Goal: Task Accomplishment & Management: Manage account settings

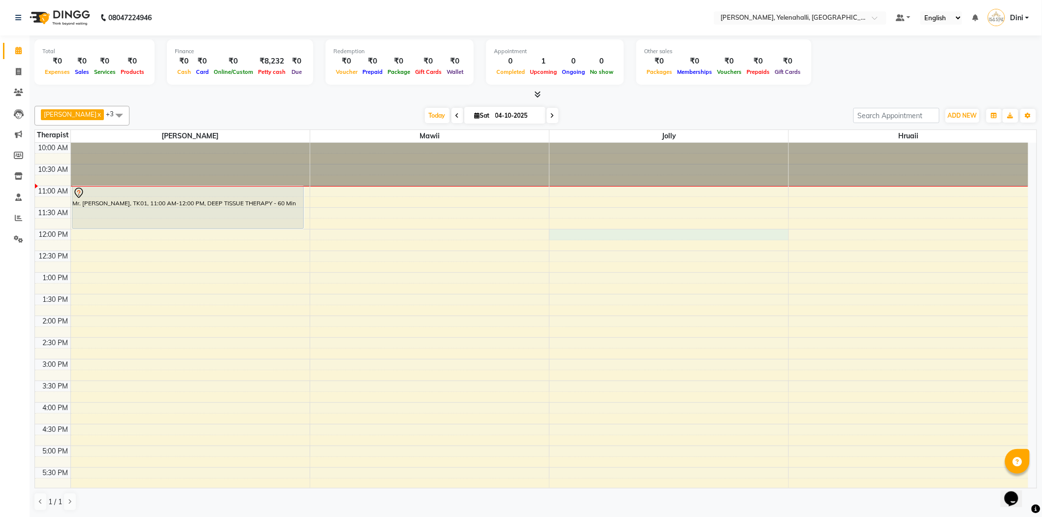
click at [605, 237] on div "10:00 AM 10:30 AM 11:00 AM 11:30 AM 12:00 PM 12:30 PM 1:00 PM 1:30 PM 2:00 PM 2…" at bounding box center [531, 381] width 993 height 476
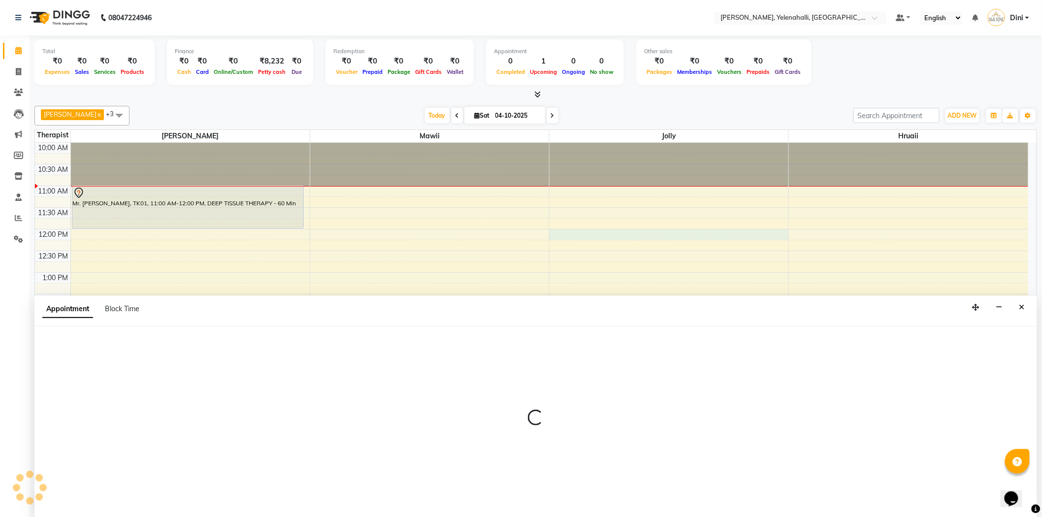
scroll to position [0, 0]
select select "89721"
select select "720"
select select "tentative"
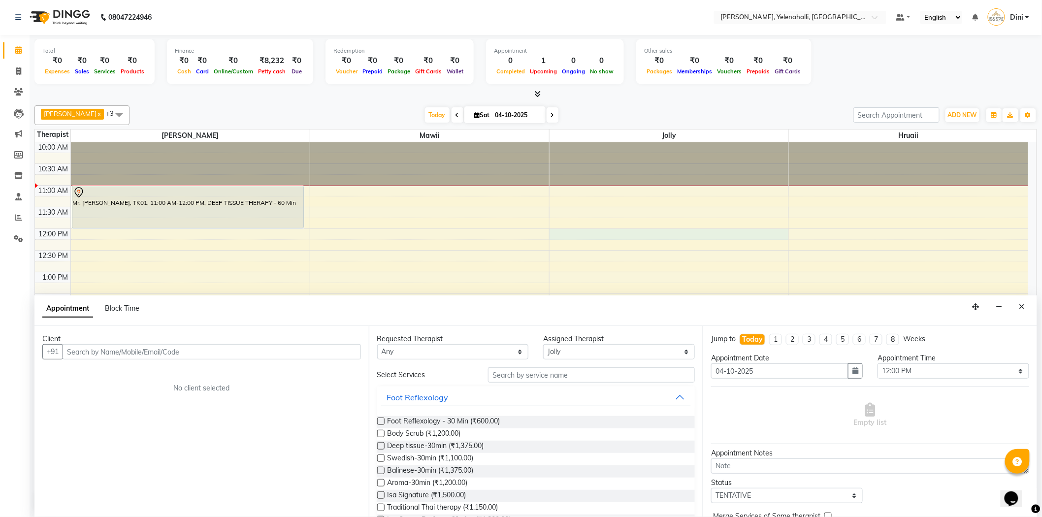
click at [67, 350] on input "text" at bounding box center [212, 351] width 298 height 15
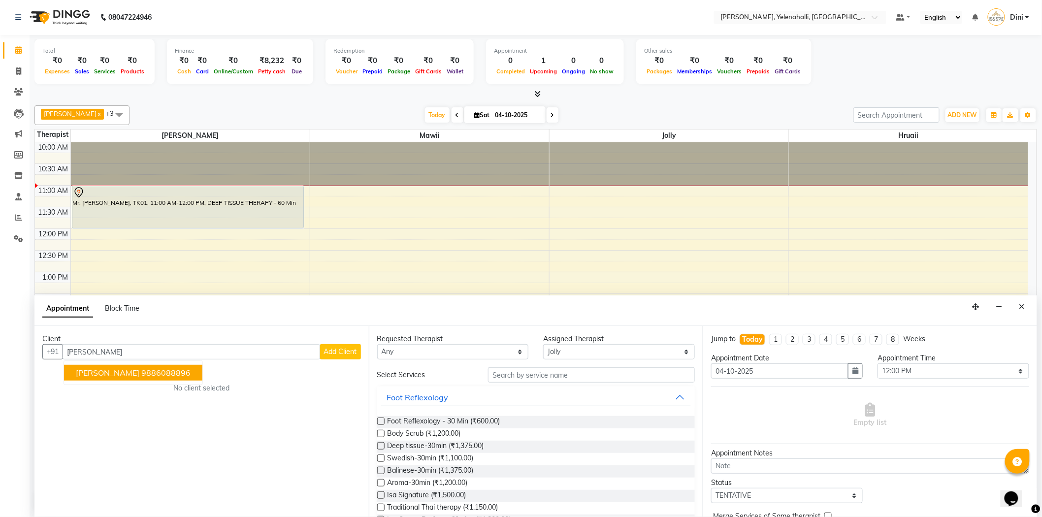
click at [141, 373] on ngb-highlight "9886088896" at bounding box center [165, 373] width 49 height 10
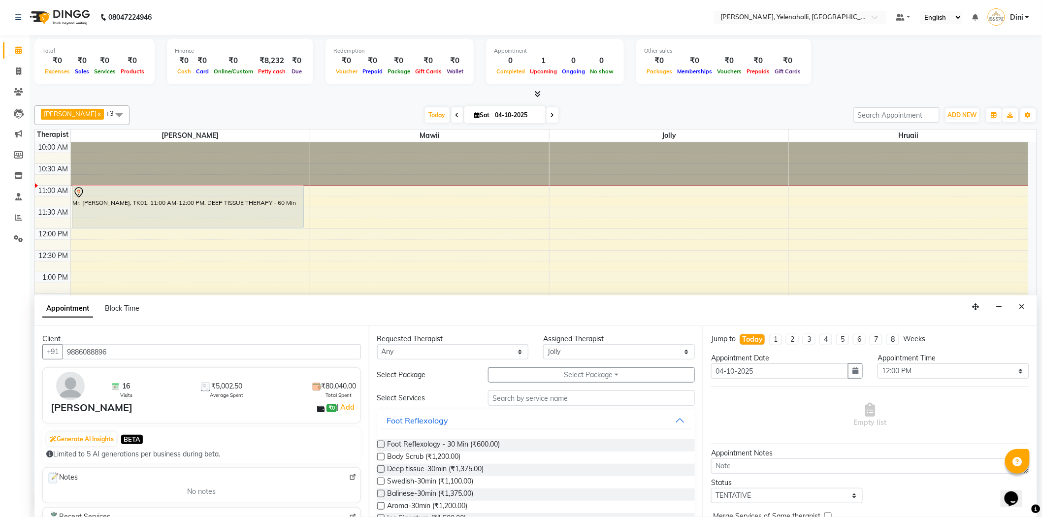
type input "9886088896"
click at [500, 402] on input "text" at bounding box center [591, 397] width 207 height 15
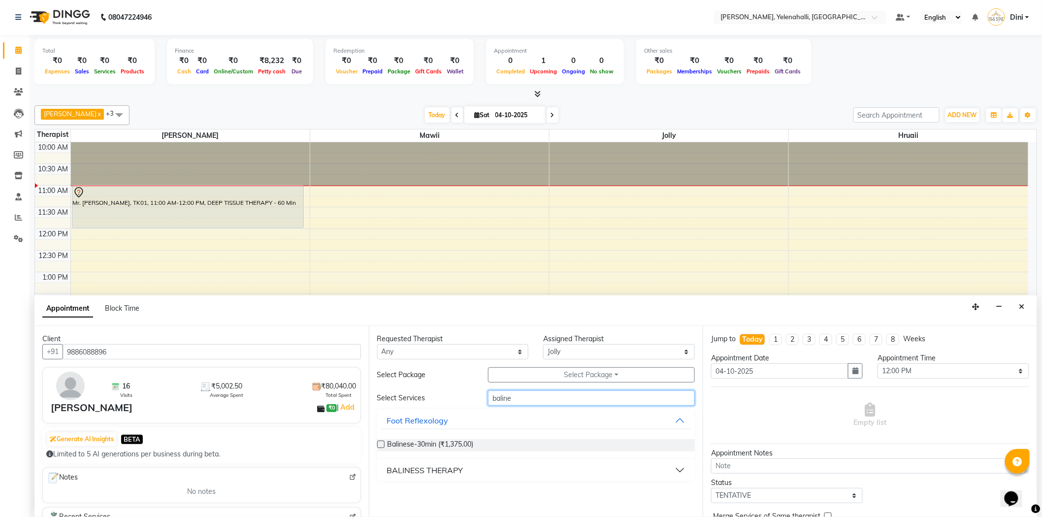
type input "baline"
click at [481, 467] on button "BALINESS THERAPY" at bounding box center [536, 470] width 310 height 18
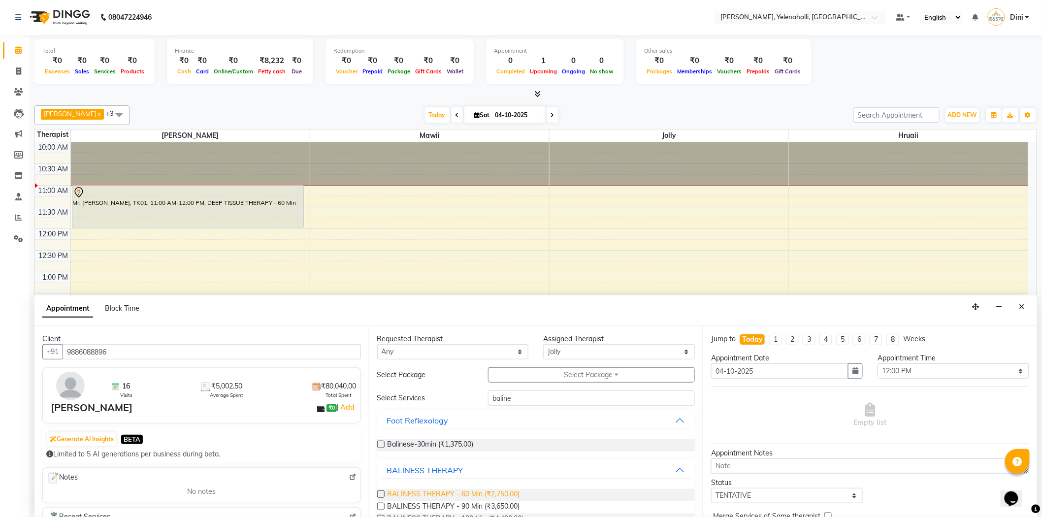
click at [460, 494] on span "BALINESS THERAPY - 60 Min (₹2,750.00)" at bounding box center [454, 495] width 132 height 12
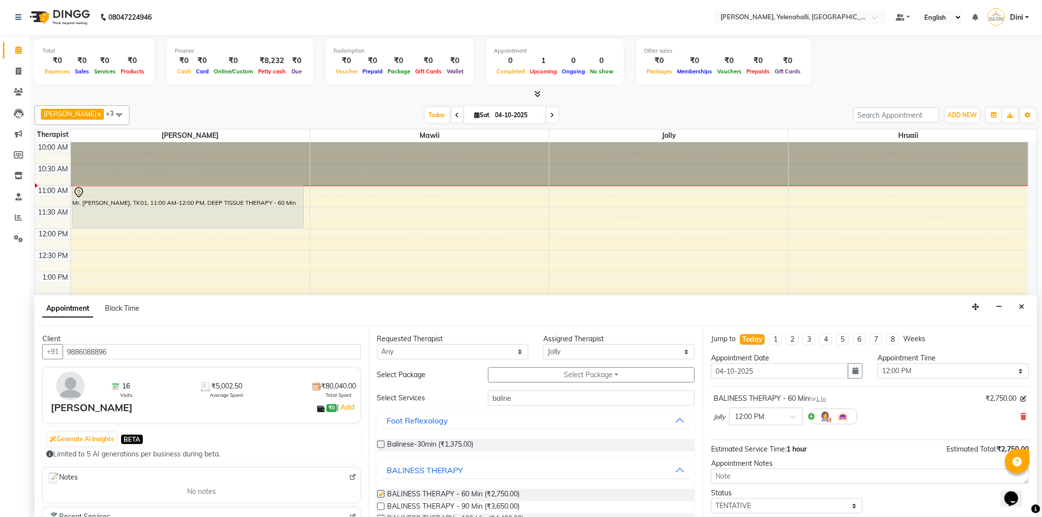
checkbox input "false"
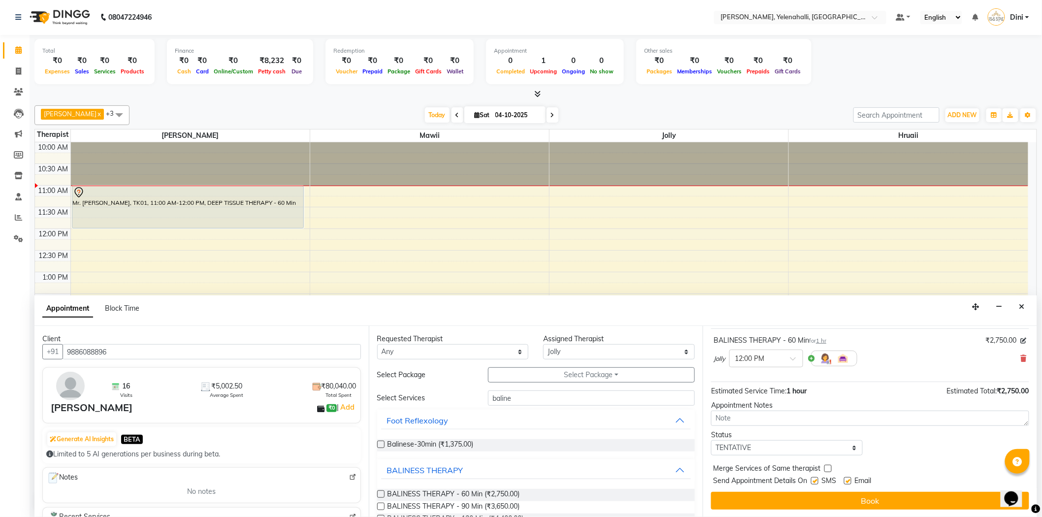
drag, startPoint x: 1034, startPoint y: 392, endPoint x: 1, endPoint y: 26, distance: 1095.7
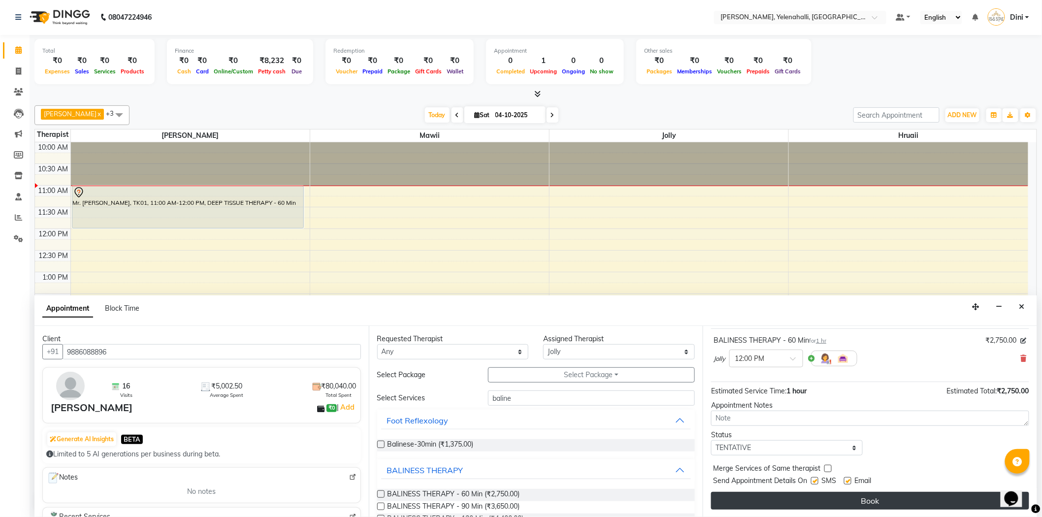
click at [919, 503] on button "Book" at bounding box center [870, 501] width 318 height 18
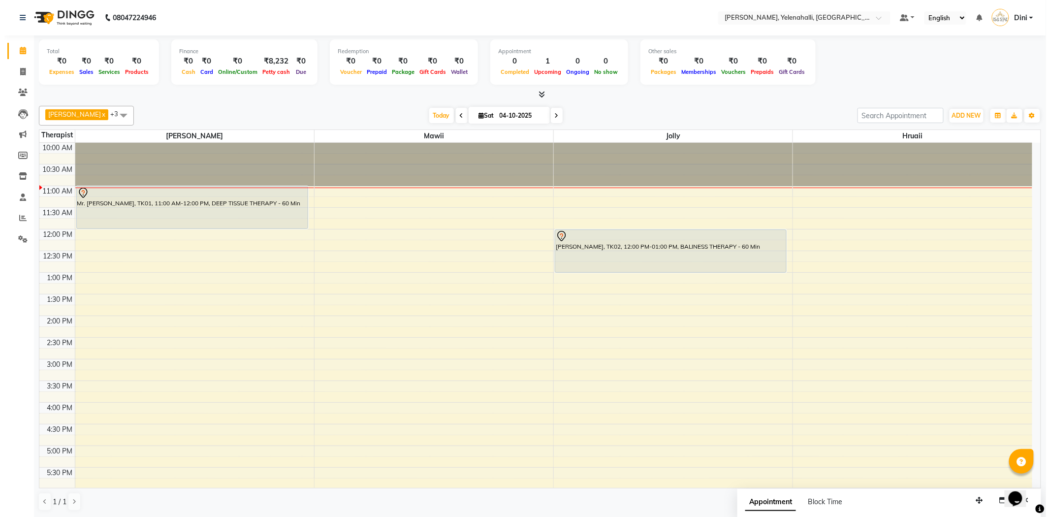
scroll to position [0, 0]
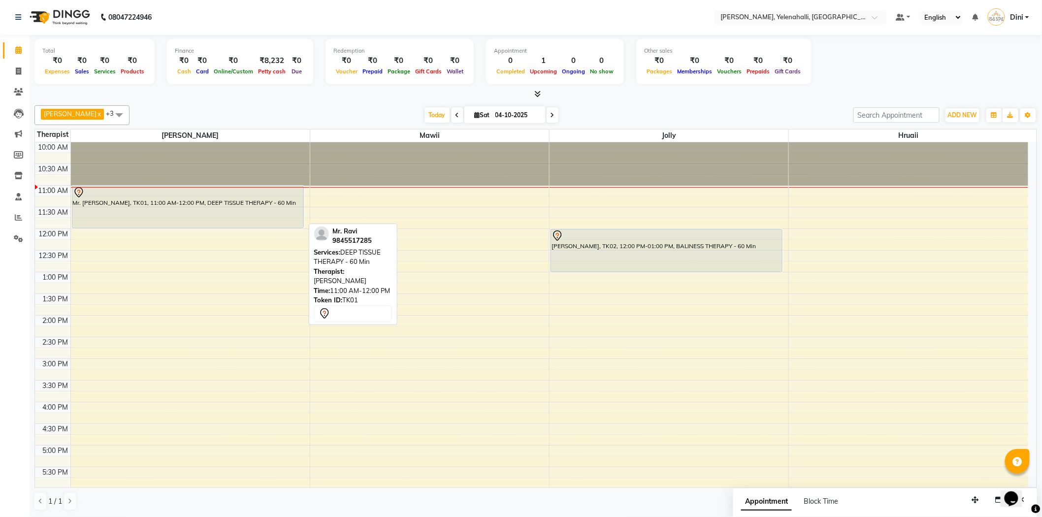
click at [212, 199] on div "Mr. [PERSON_NAME], TK01, 11:00 AM-12:00 PM, DEEP TISSUE THERAPY - 60 Min" at bounding box center [187, 207] width 231 height 42
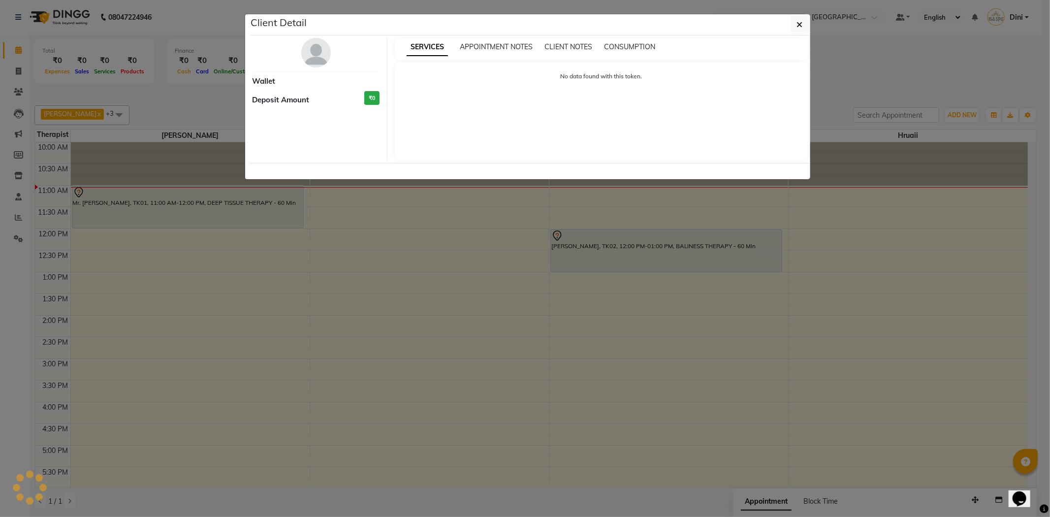
select select "7"
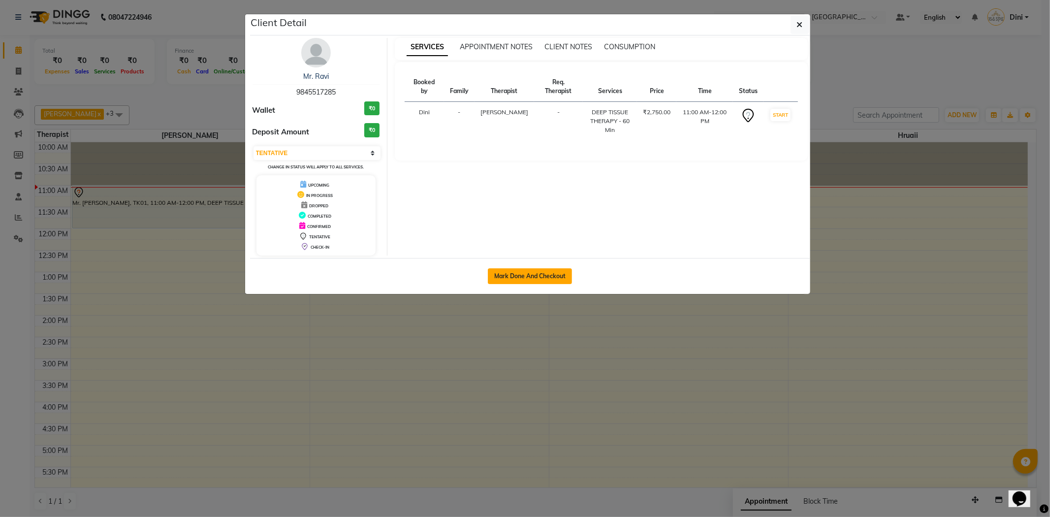
click at [524, 276] on button "Mark Done And Checkout" at bounding box center [530, 276] width 84 height 16
select select "service"
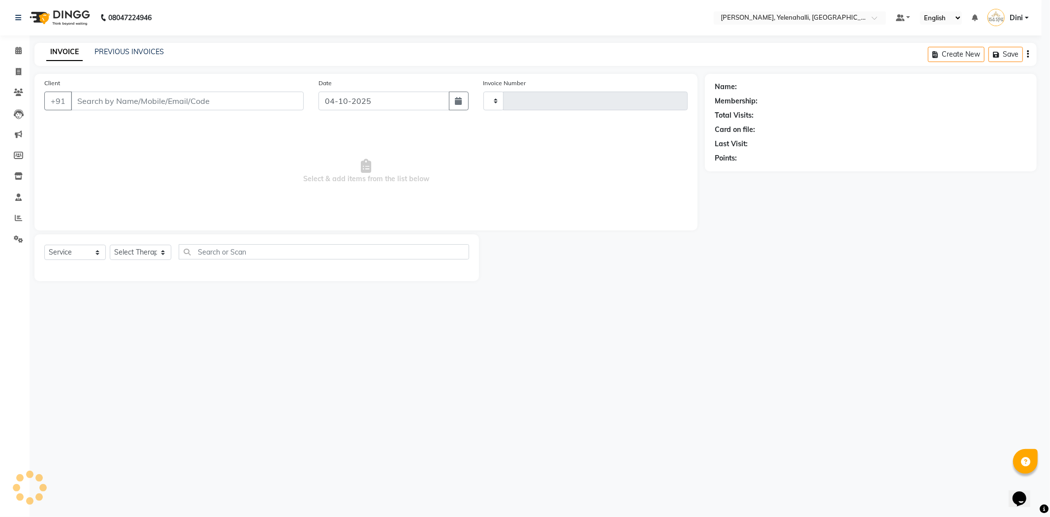
type input "1024"
select select "3"
select select "6121"
type input "9845517285"
select select "61850"
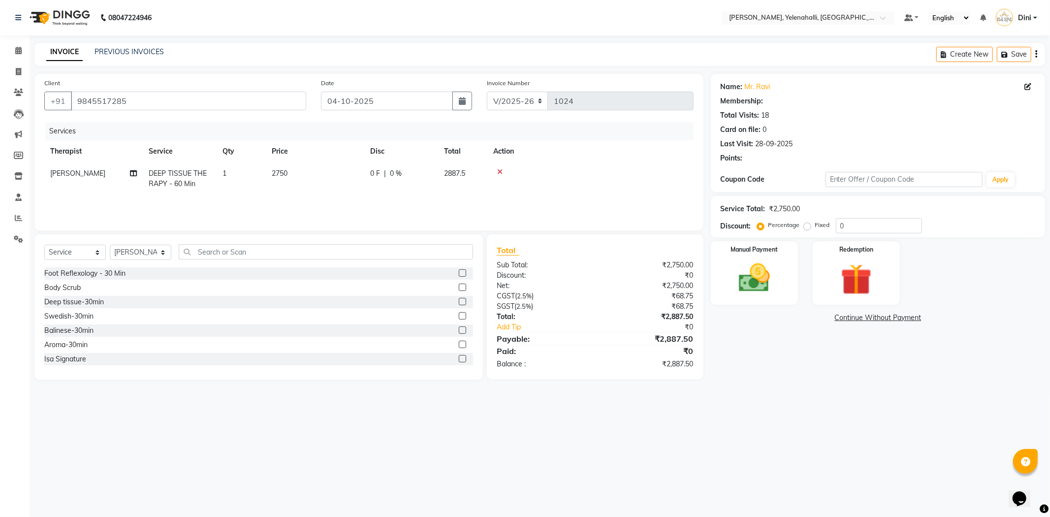
select select "1: Object"
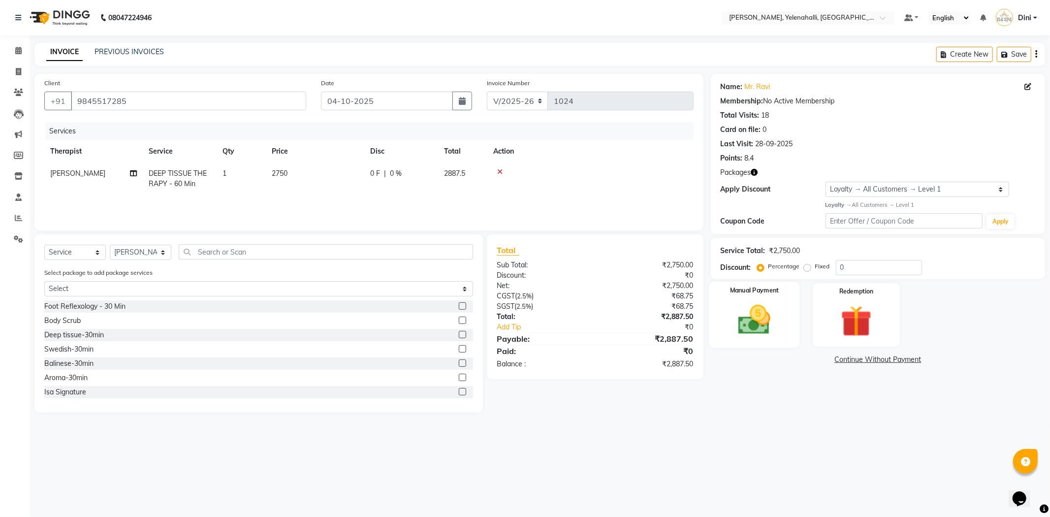
click at [753, 321] on img at bounding box center [754, 319] width 53 height 37
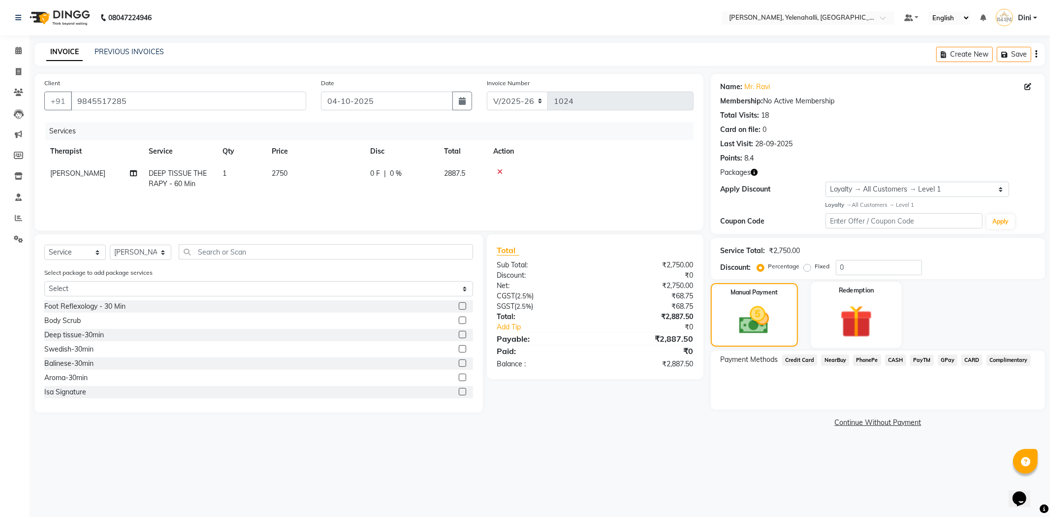
click at [867, 327] on img at bounding box center [856, 321] width 53 height 40
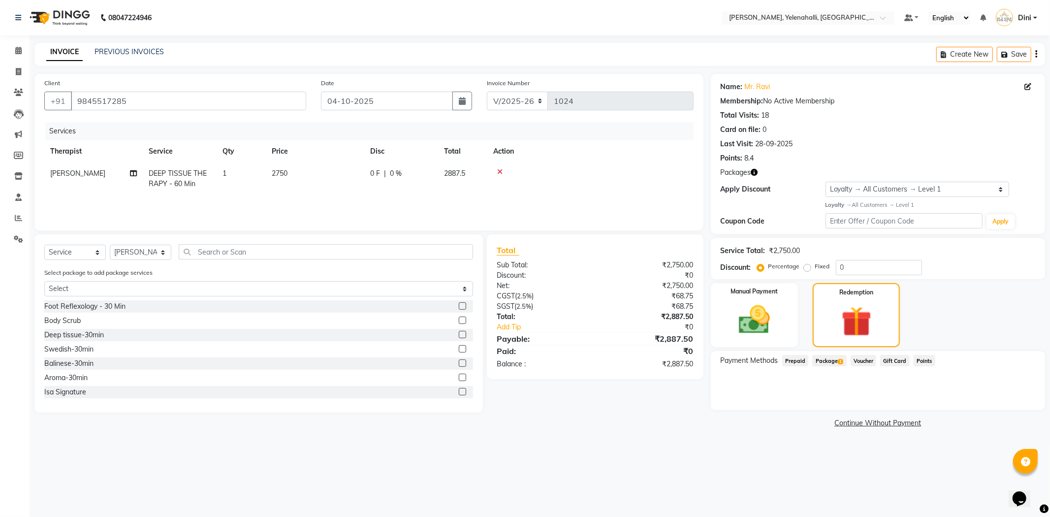
click at [832, 362] on span "Package 1" at bounding box center [829, 360] width 34 height 11
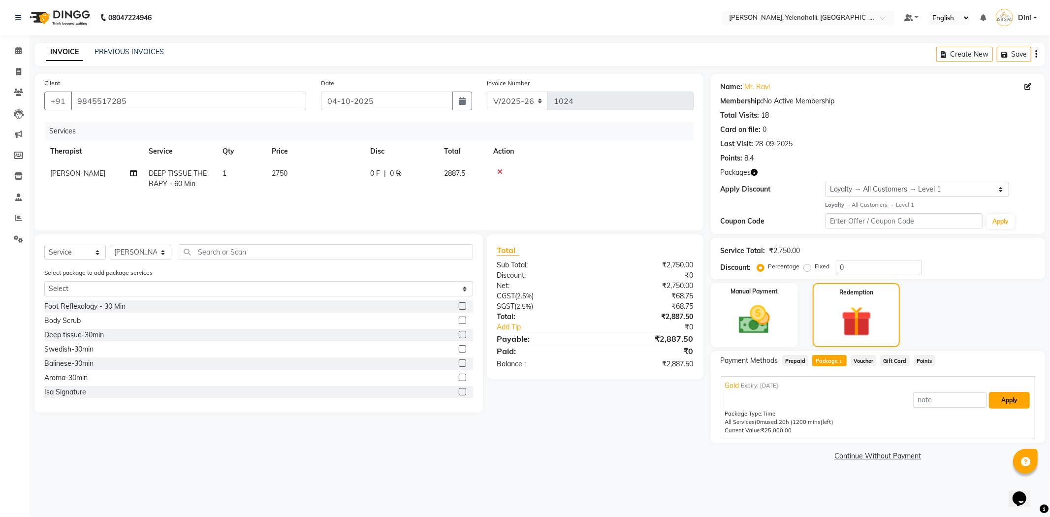
click at [1012, 400] on button "Apply" at bounding box center [1009, 400] width 41 height 17
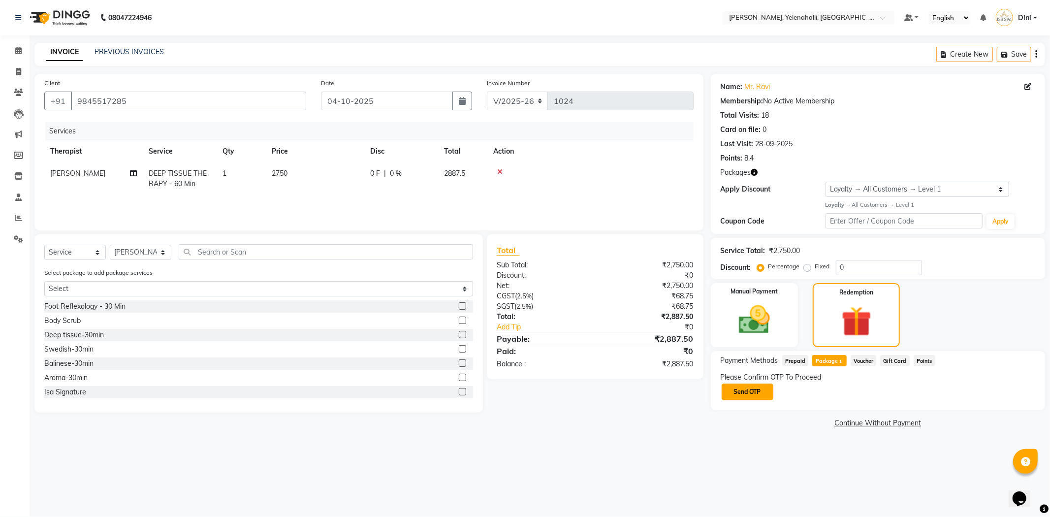
click at [766, 394] on button "Send OTP" at bounding box center [748, 392] width 52 height 17
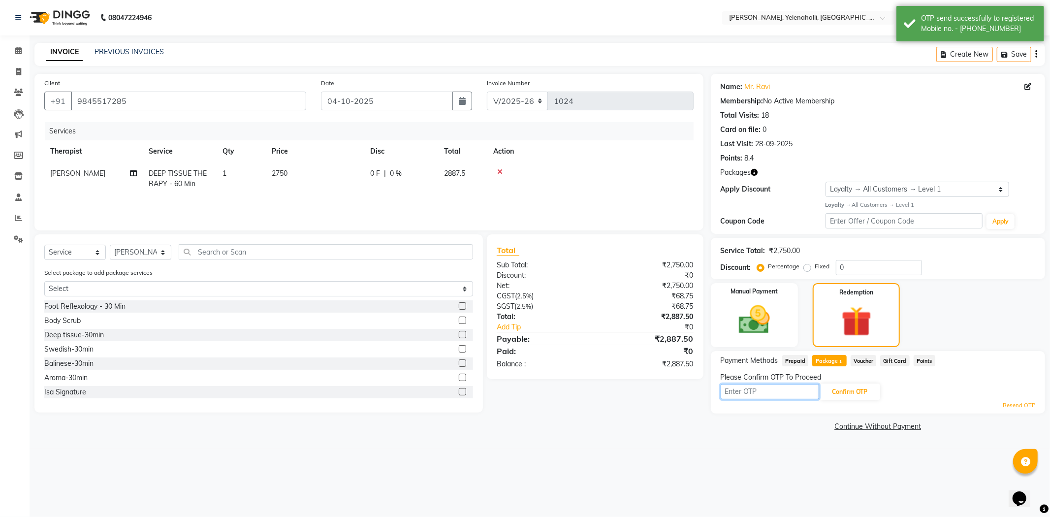
click at [741, 396] on input "text" at bounding box center [770, 391] width 98 height 15
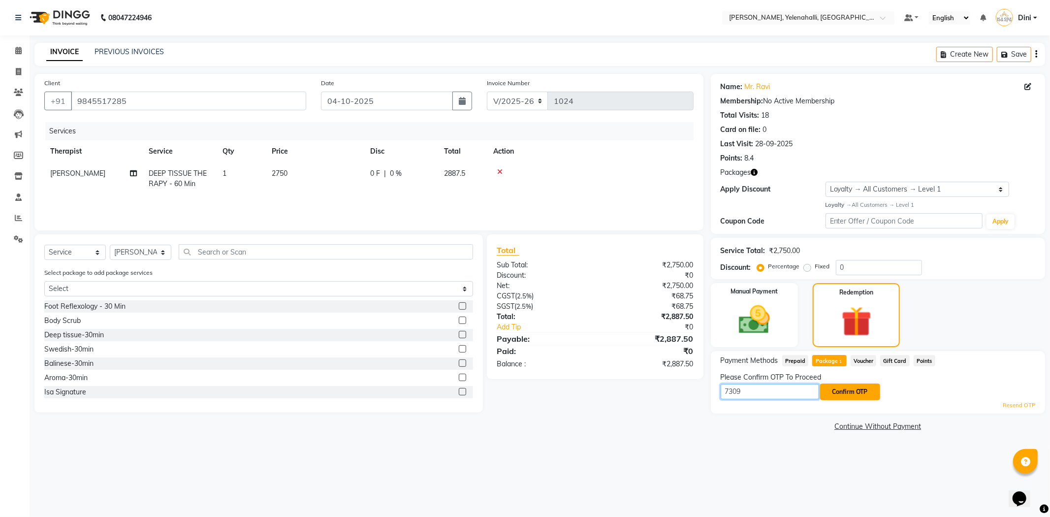
type input "7309"
click at [856, 388] on button "Confirm OTP" at bounding box center [850, 392] width 60 height 17
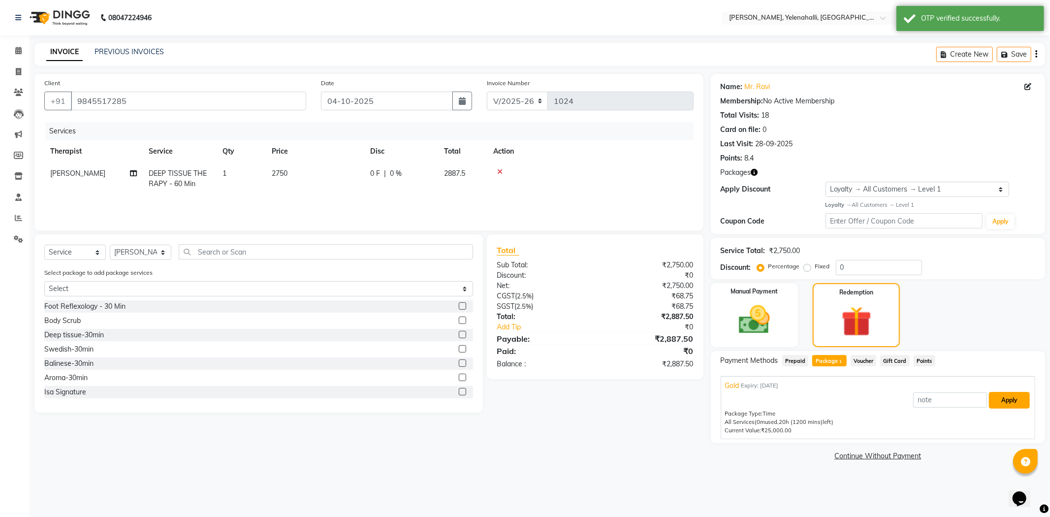
click at [1008, 395] on button "Apply" at bounding box center [1009, 400] width 41 height 17
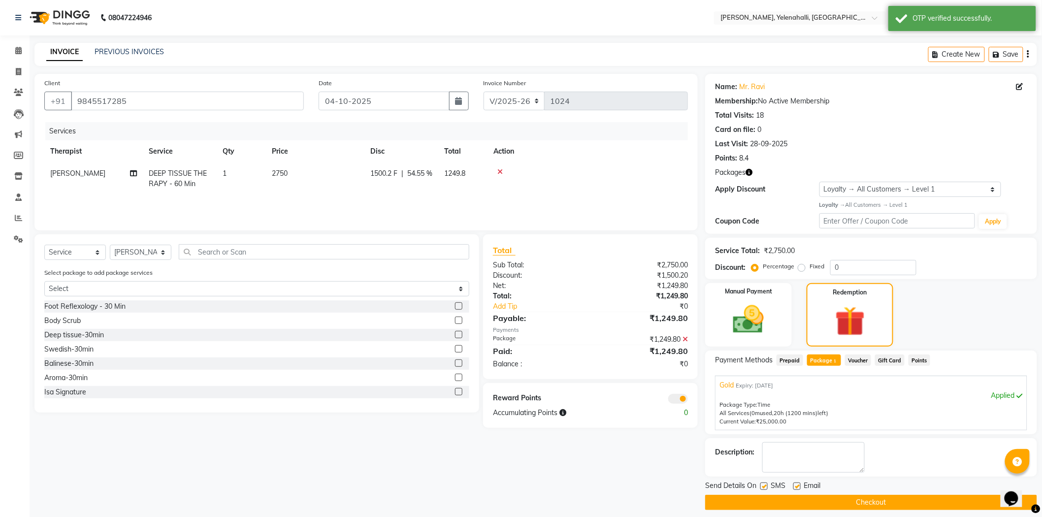
click at [948, 504] on button "Checkout" at bounding box center [871, 502] width 332 height 15
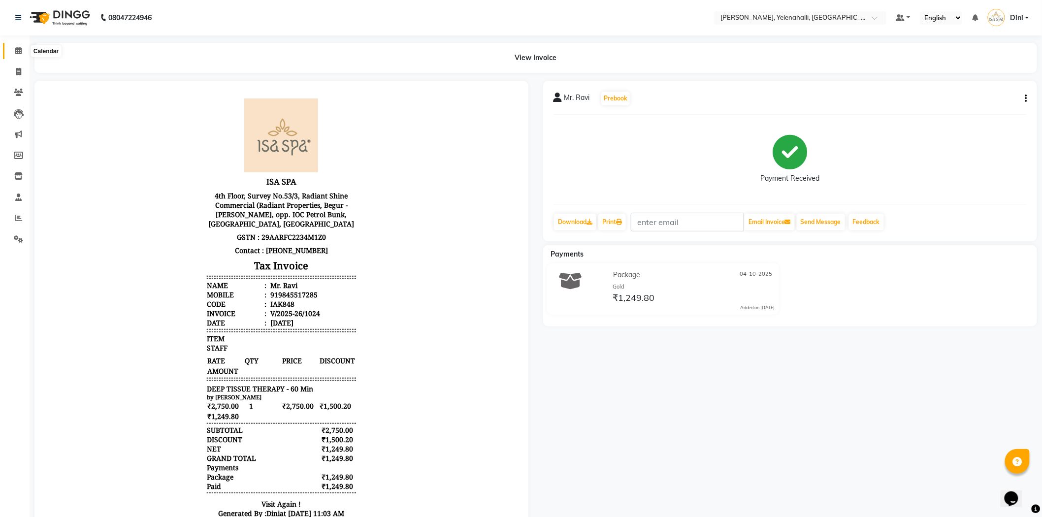
click at [16, 48] on icon at bounding box center [18, 50] width 6 height 7
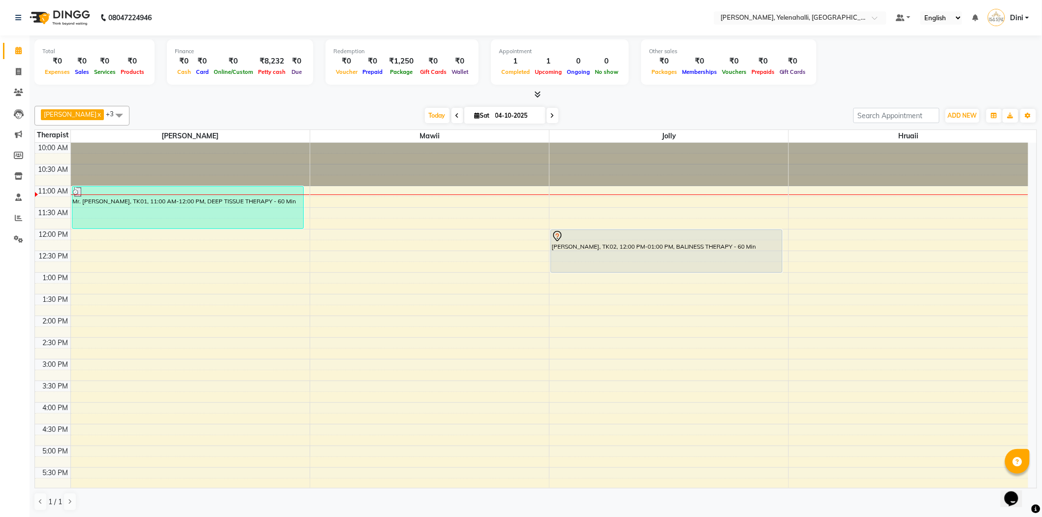
scroll to position [0, 0]
click at [18, 68] on icon at bounding box center [18, 70] width 5 height 7
select select "6121"
select select "service"
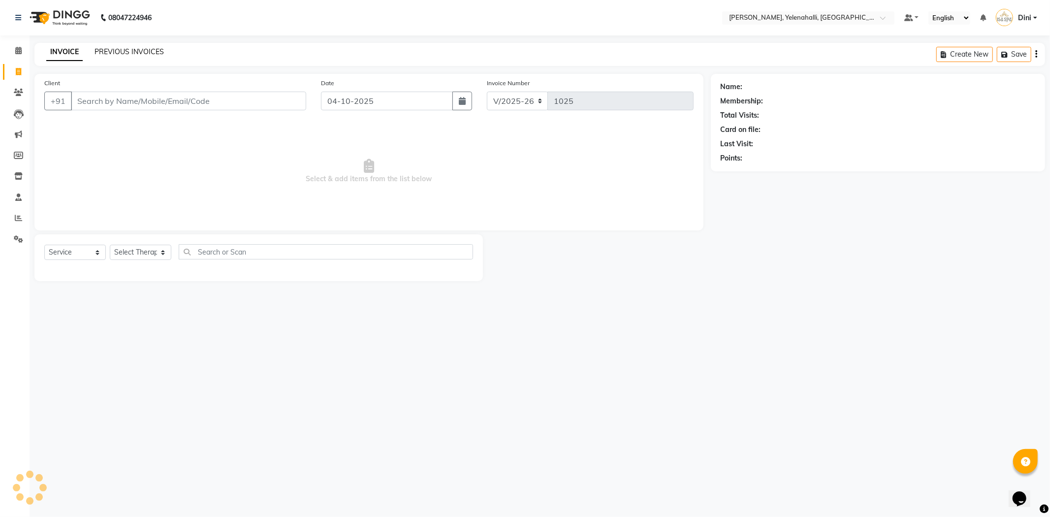
click at [113, 53] on link "PREVIOUS INVOICES" at bounding box center [129, 51] width 69 height 9
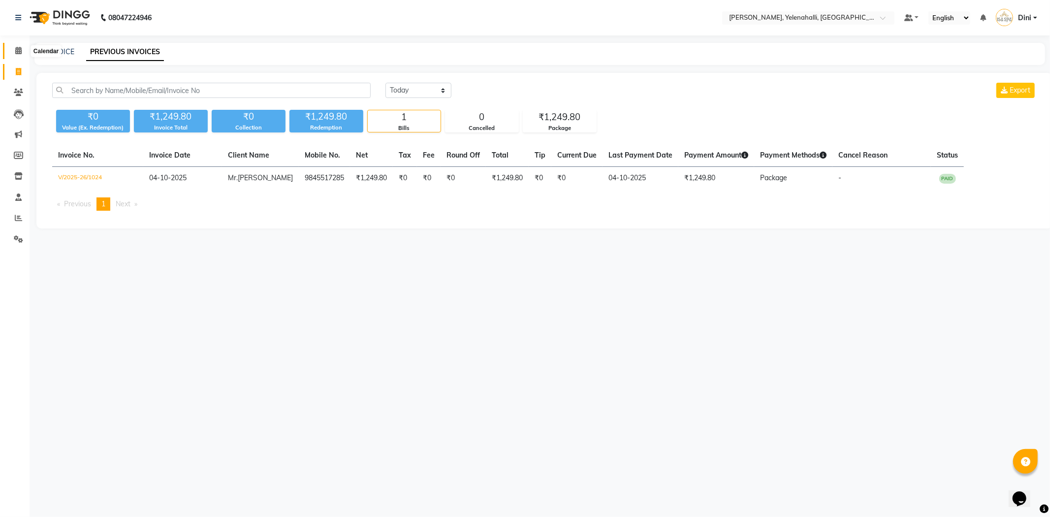
click at [20, 48] on icon at bounding box center [18, 50] width 6 height 7
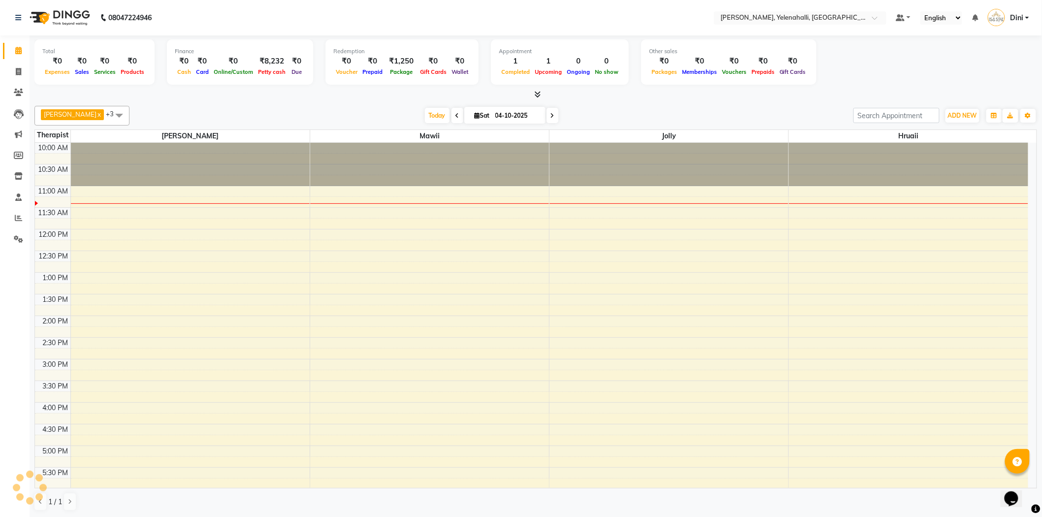
scroll to position [43, 0]
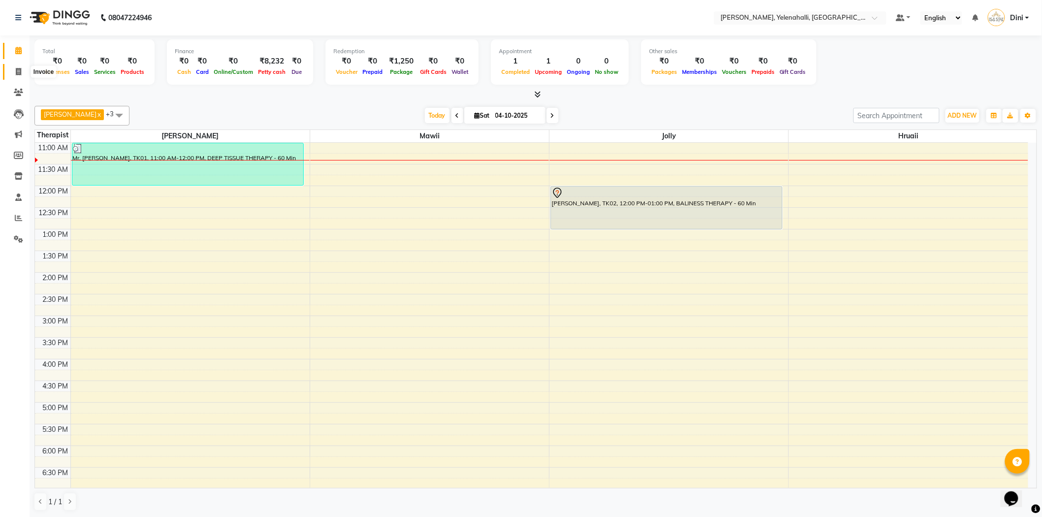
click at [16, 68] on icon at bounding box center [18, 71] width 5 height 7
select select "service"
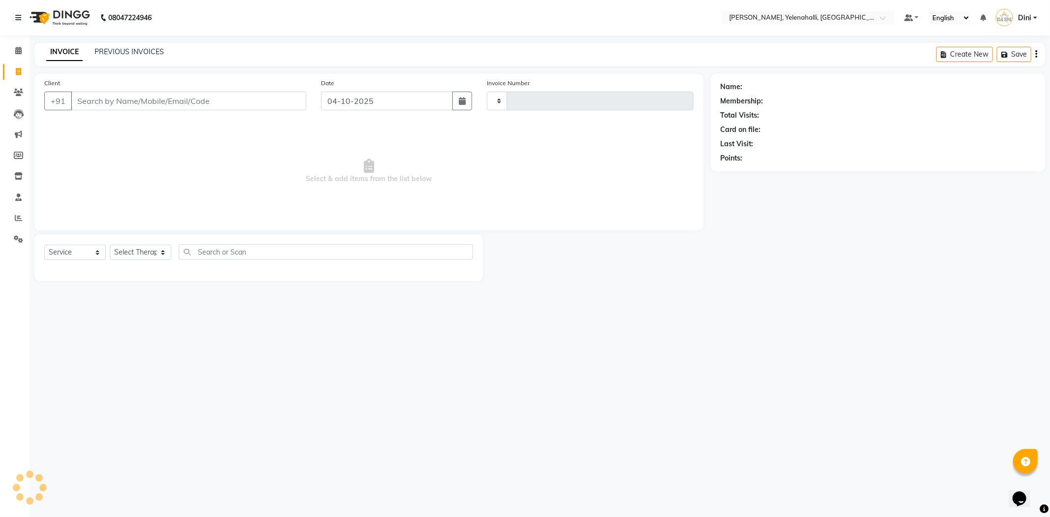
type input "1025"
select select "6121"
click at [18, 213] on span at bounding box center [18, 218] width 17 height 11
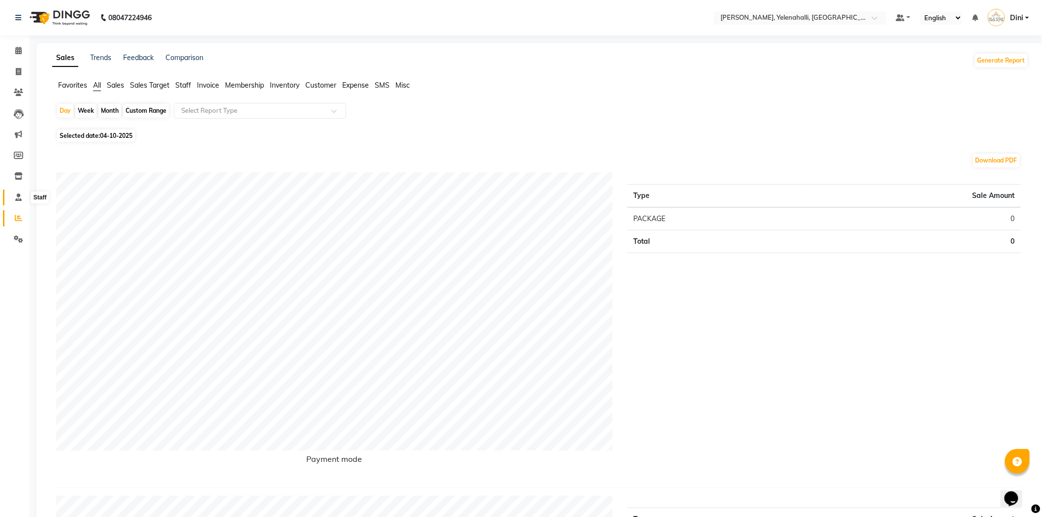
click at [21, 194] on icon at bounding box center [18, 197] width 6 height 7
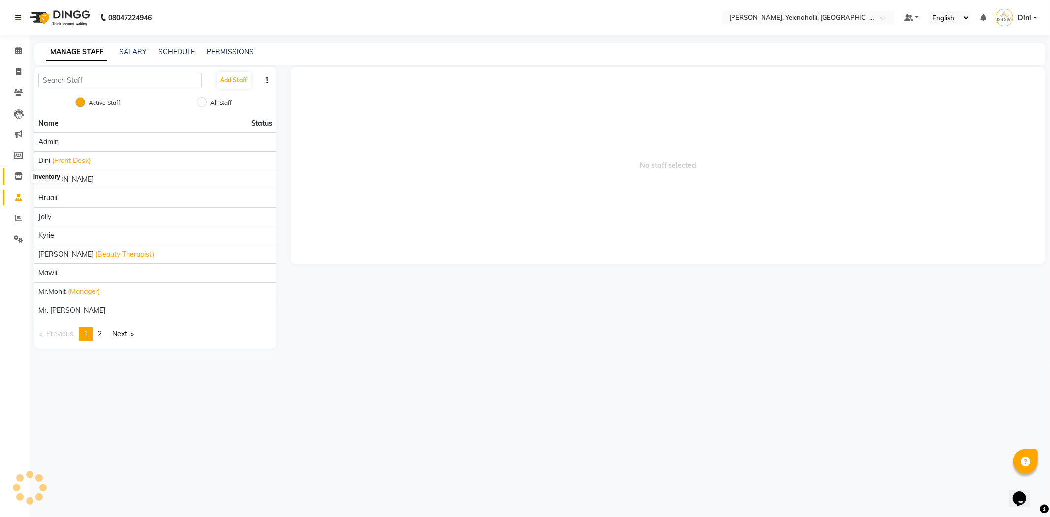
click at [21, 173] on icon at bounding box center [18, 175] width 8 height 7
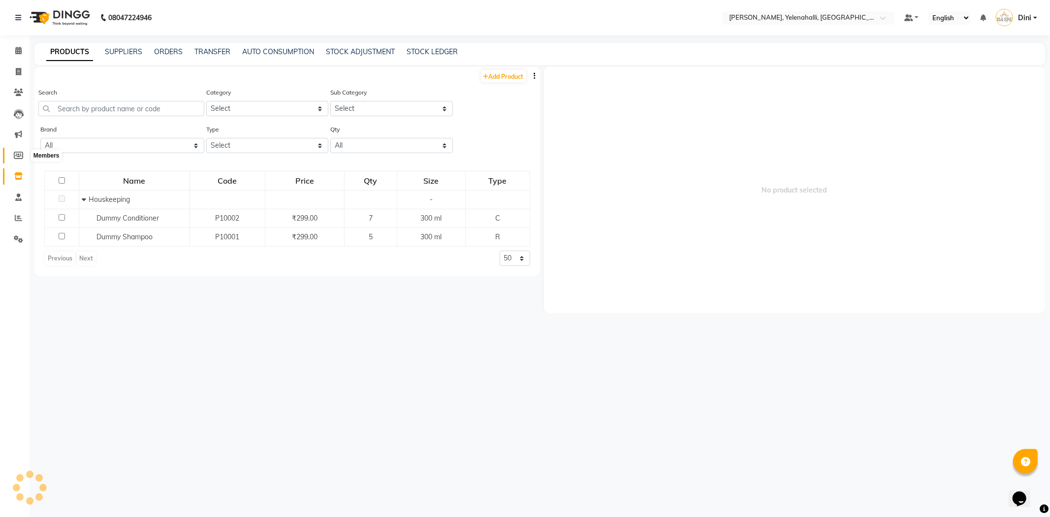
click at [20, 156] on icon at bounding box center [18, 155] width 9 height 7
select select
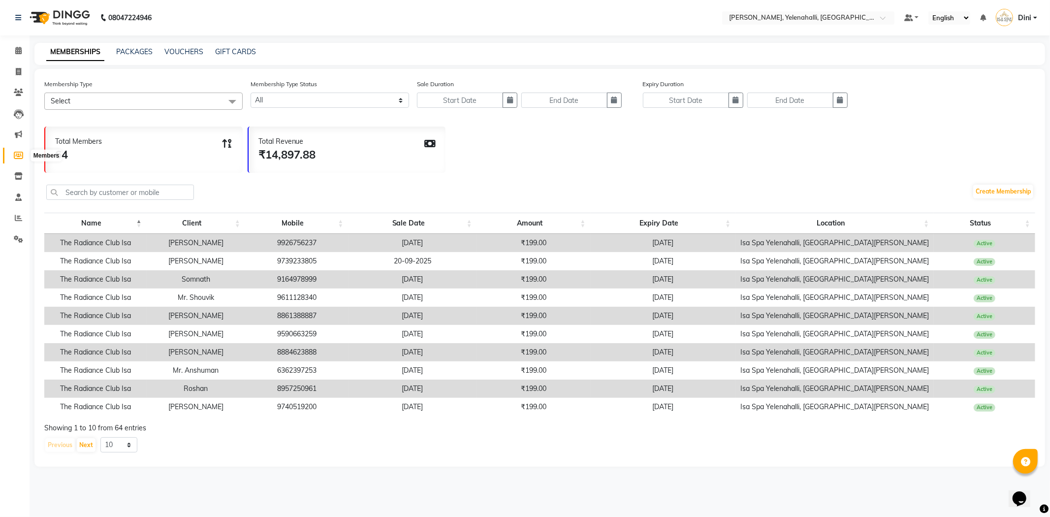
click at [17, 150] on span at bounding box center [18, 155] width 17 height 11
click at [16, 136] on icon at bounding box center [18, 133] width 7 height 7
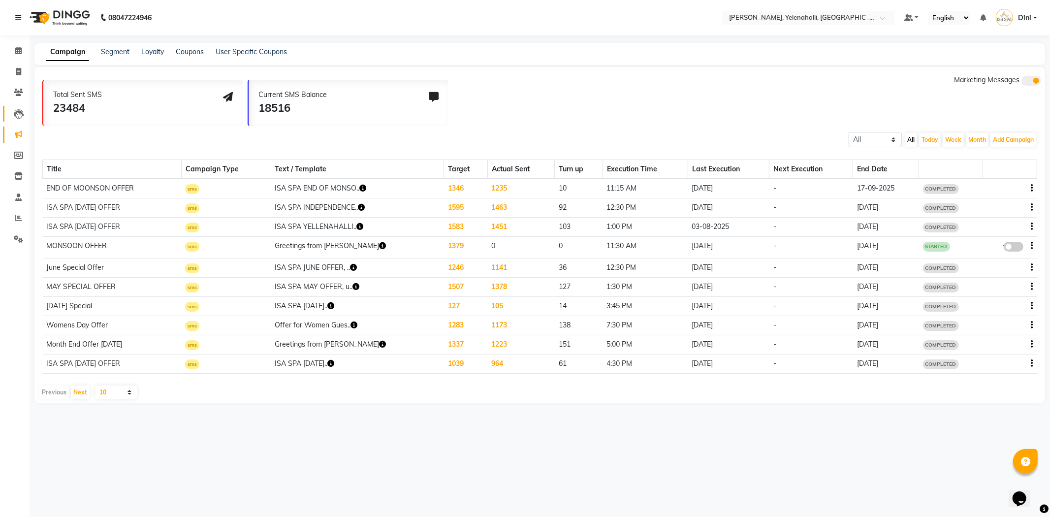
click at [16, 120] on link "Leads" at bounding box center [15, 114] width 24 height 16
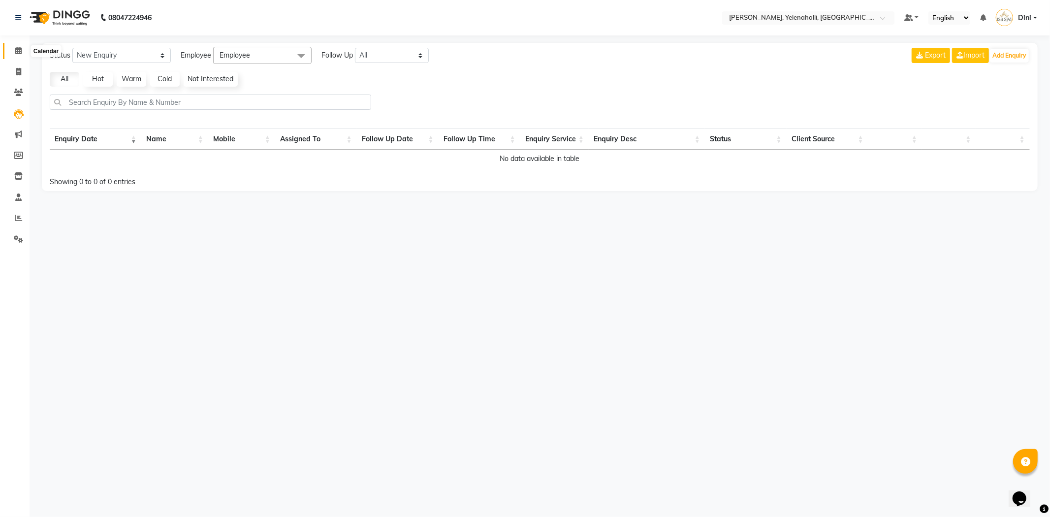
click at [13, 52] on span at bounding box center [18, 50] width 17 height 11
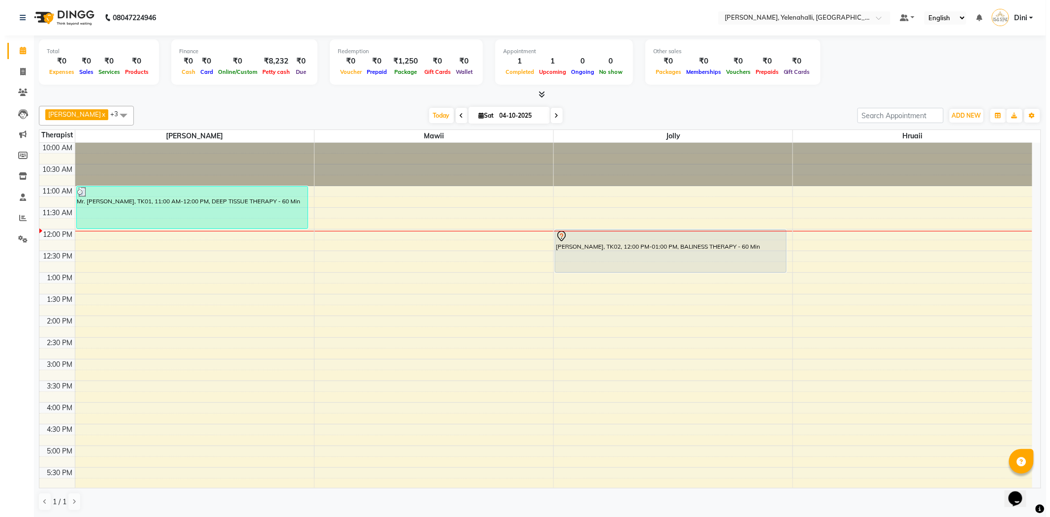
scroll to position [0, 0]
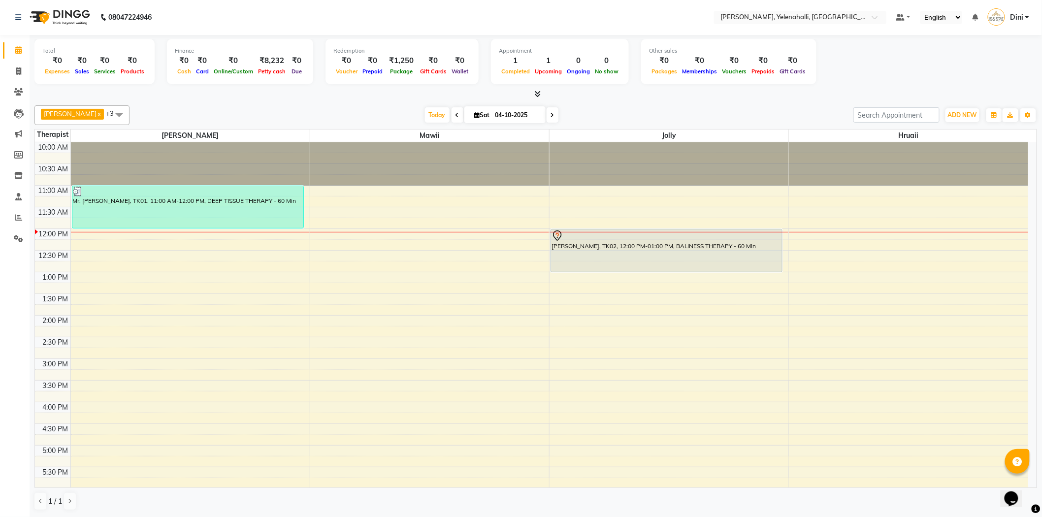
click at [539, 93] on icon at bounding box center [538, 93] width 6 height 7
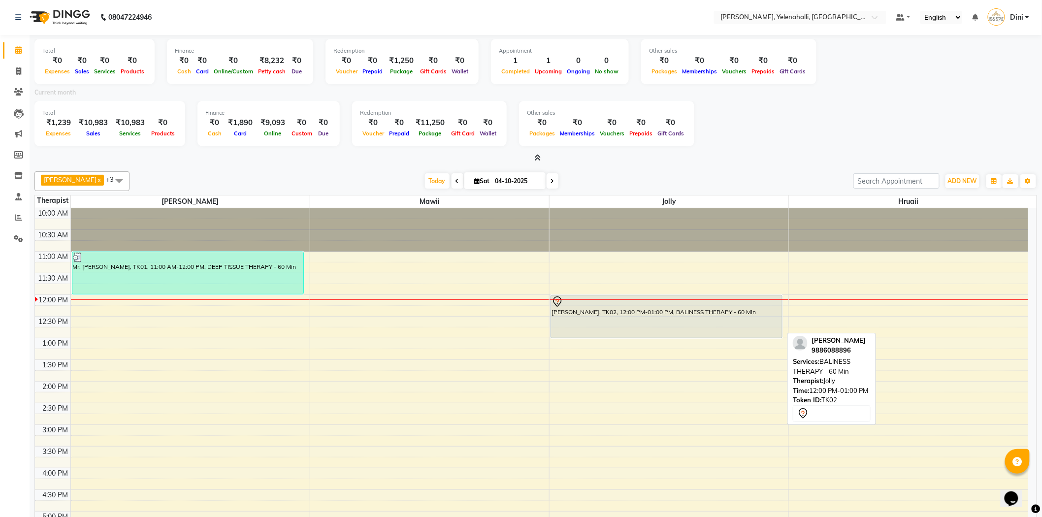
click at [692, 314] on div "[PERSON_NAME], TK02, 12:00 PM-01:00 PM, BALINESS THERAPY - 60 Min" at bounding box center [666, 316] width 231 height 42
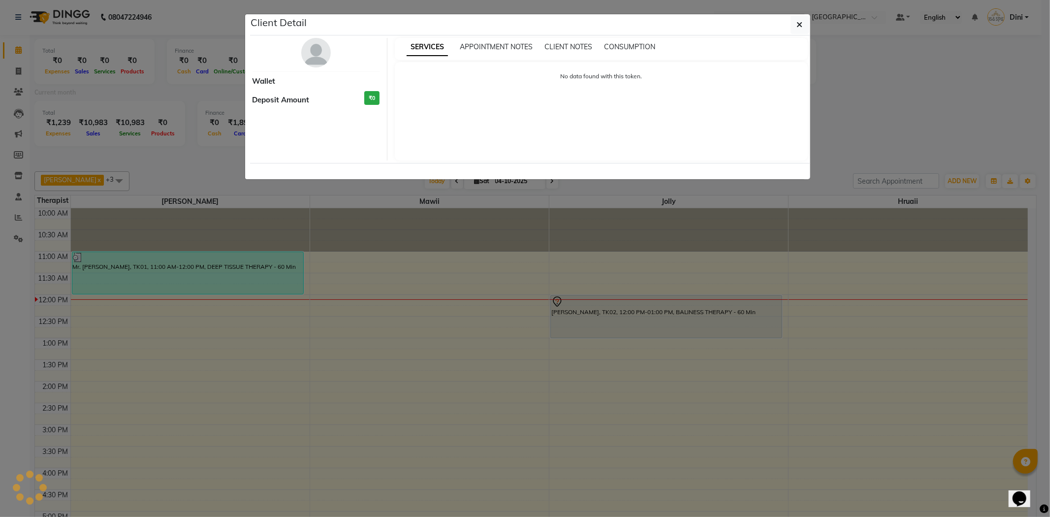
select select "7"
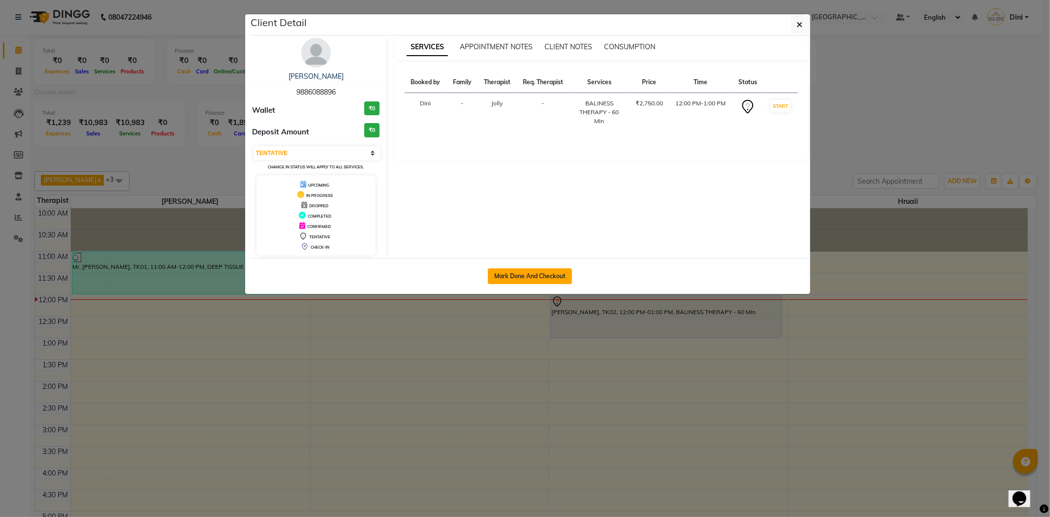
click at [545, 280] on button "Mark Done And Checkout" at bounding box center [530, 276] width 84 height 16
select select "6121"
select select "service"
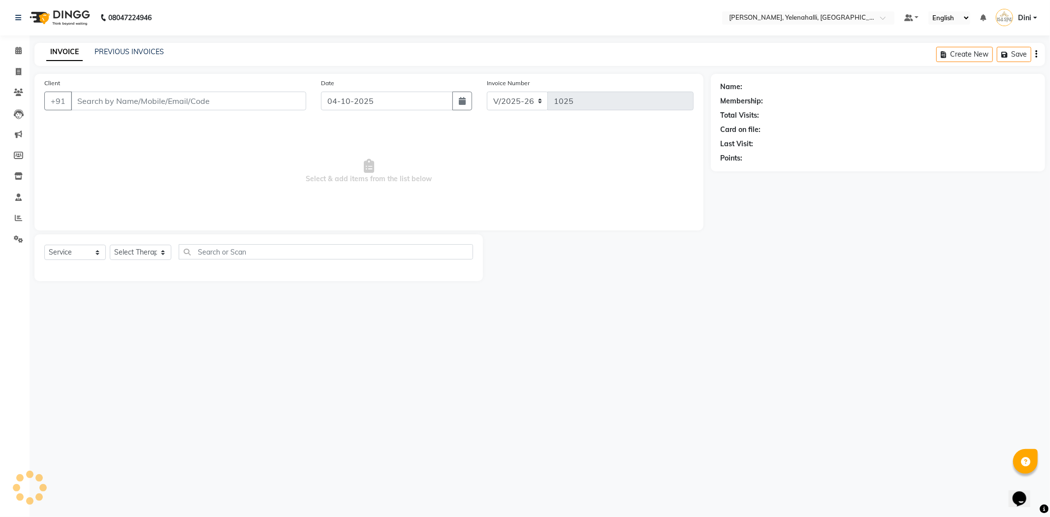
type input "9886088896"
select select "89721"
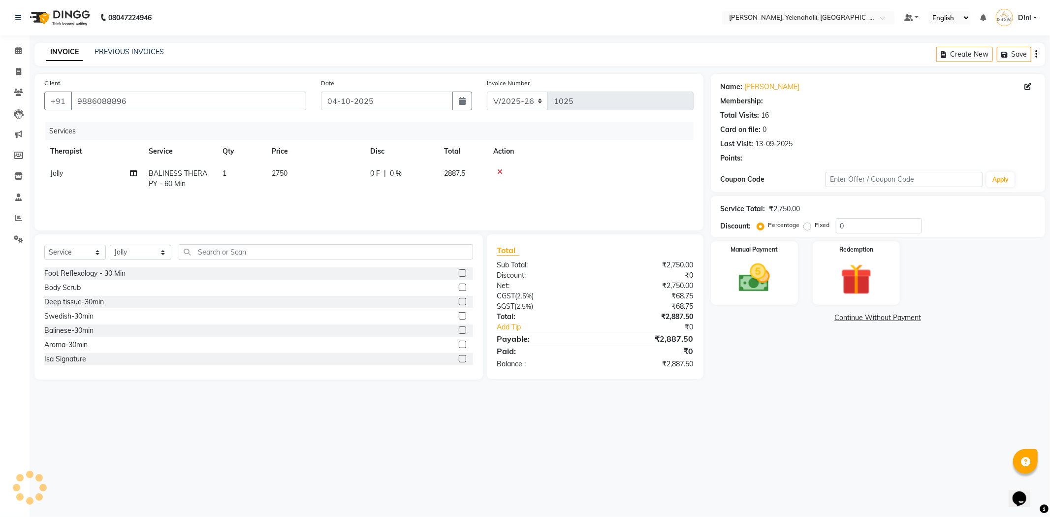
select select "1: Object"
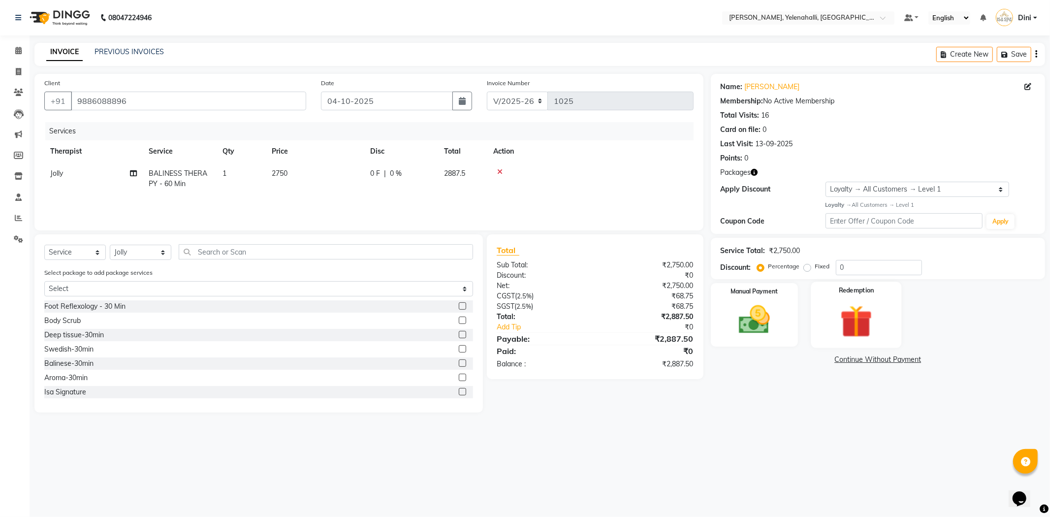
click at [863, 307] on img at bounding box center [856, 321] width 53 height 40
click at [833, 355] on span "Package 1" at bounding box center [829, 360] width 34 height 11
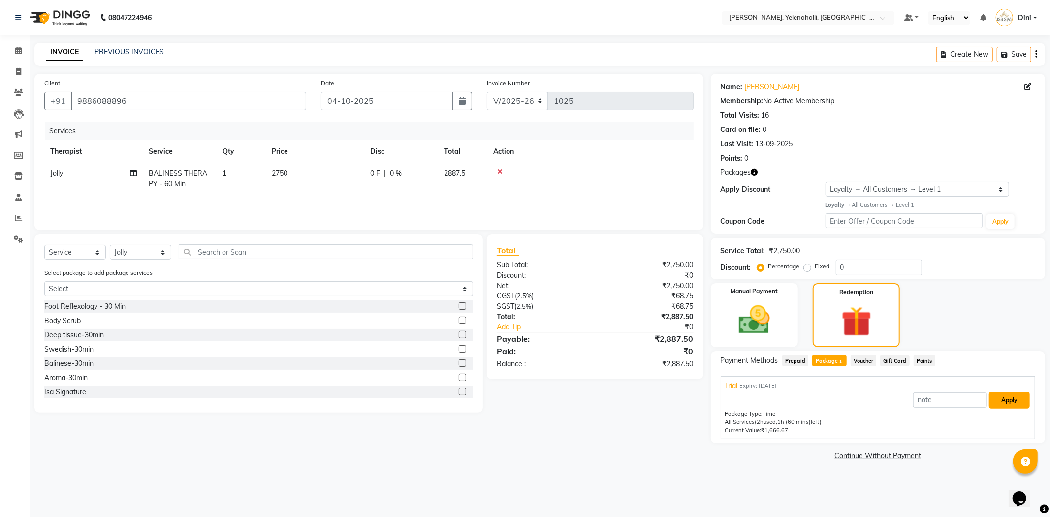
click at [1012, 402] on button "Apply" at bounding box center [1009, 400] width 41 height 17
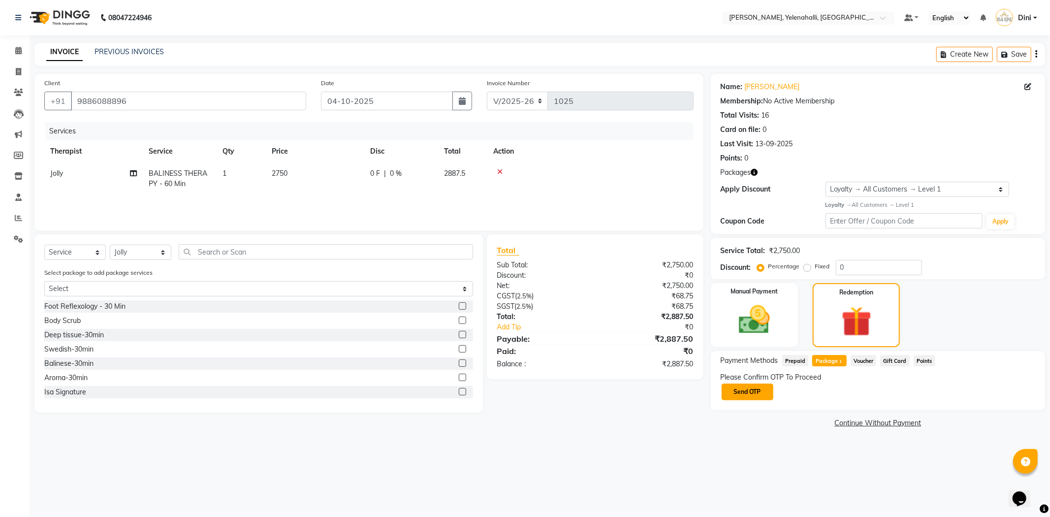
click at [729, 384] on button "Send OTP" at bounding box center [748, 392] width 52 height 17
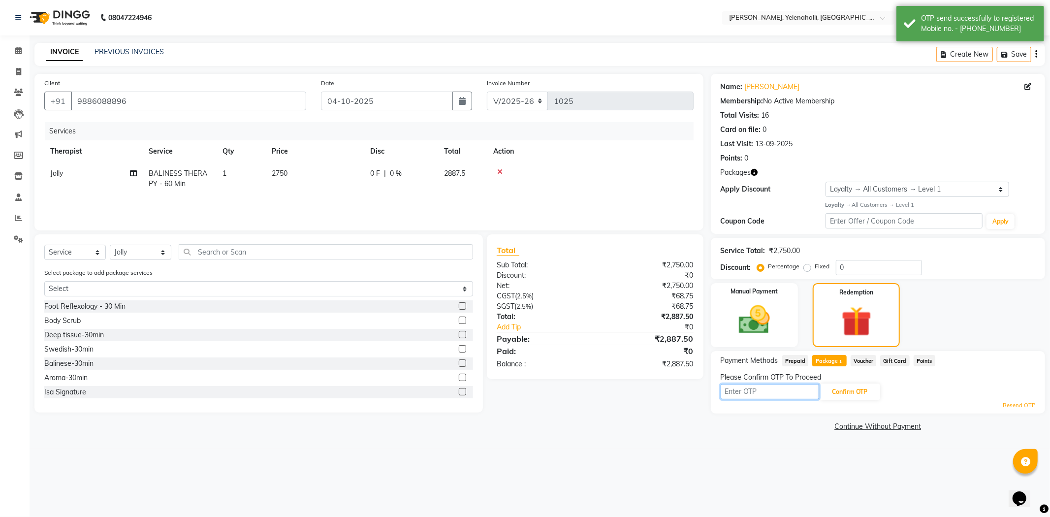
click at [746, 388] on input "text" at bounding box center [770, 391] width 98 height 15
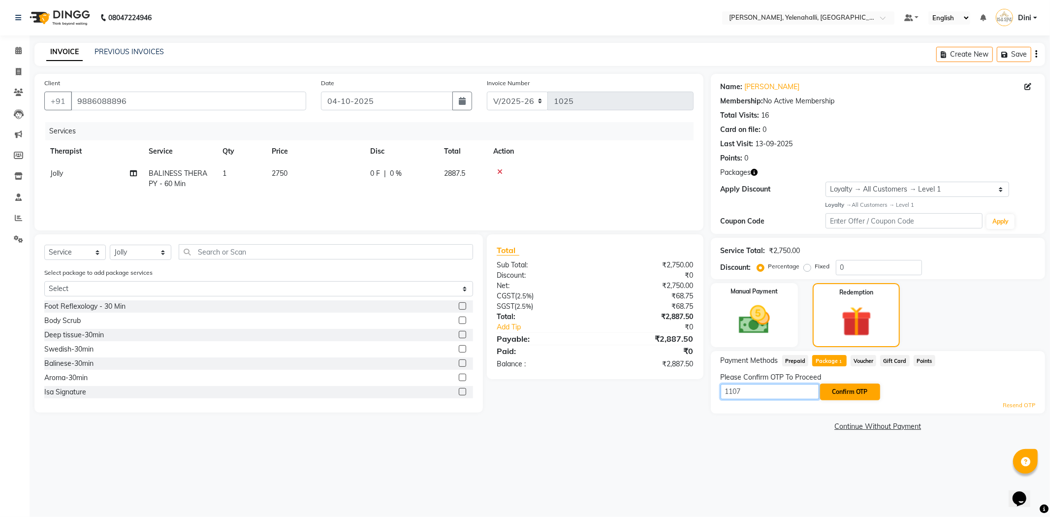
type input "1107"
click at [861, 390] on button "Confirm OTP" at bounding box center [850, 392] width 60 height 17
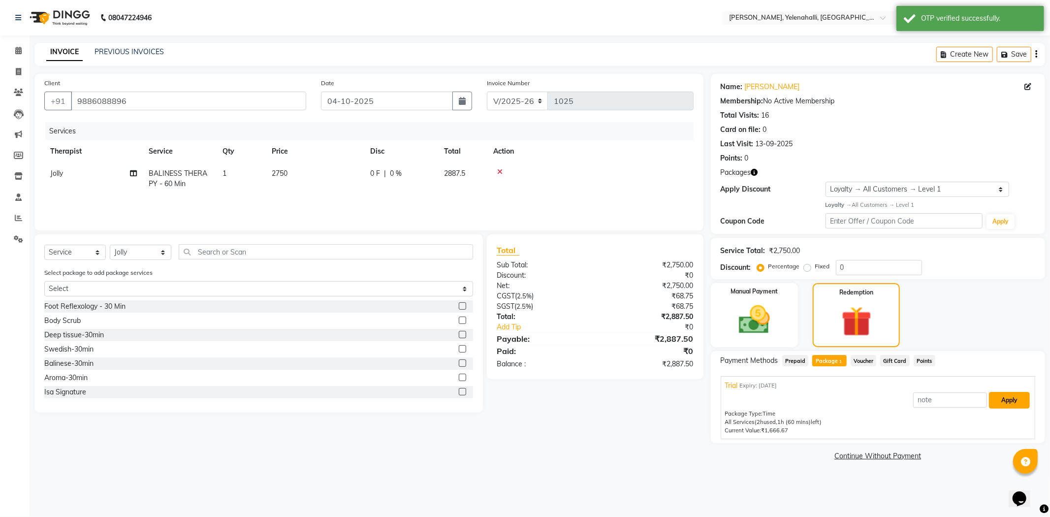
click at [1001, 394] on button "Apply" at bounding box center [1009, 400] width 41 height 17
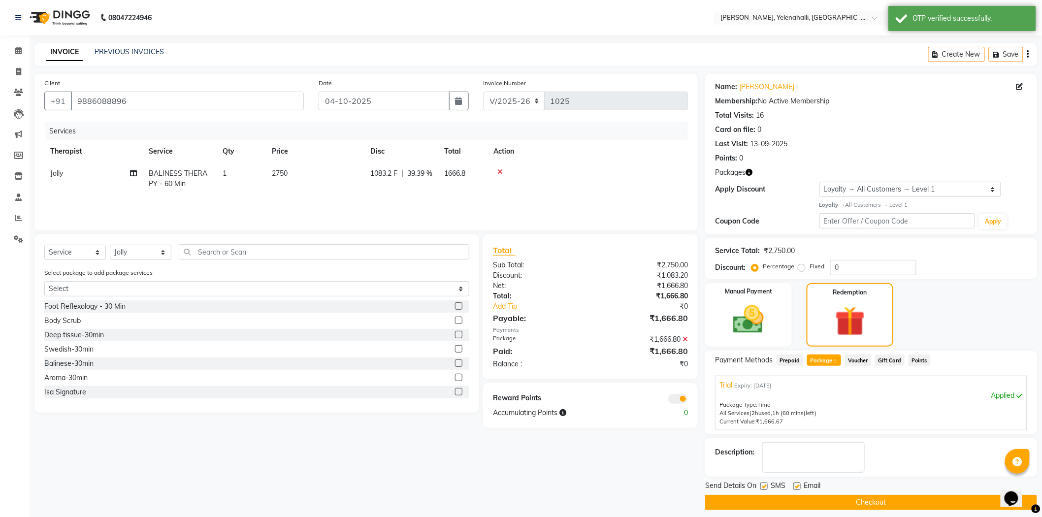
click at [931, 496] on button "Checkout" at bounding box center [871, 502] width 332 height 15
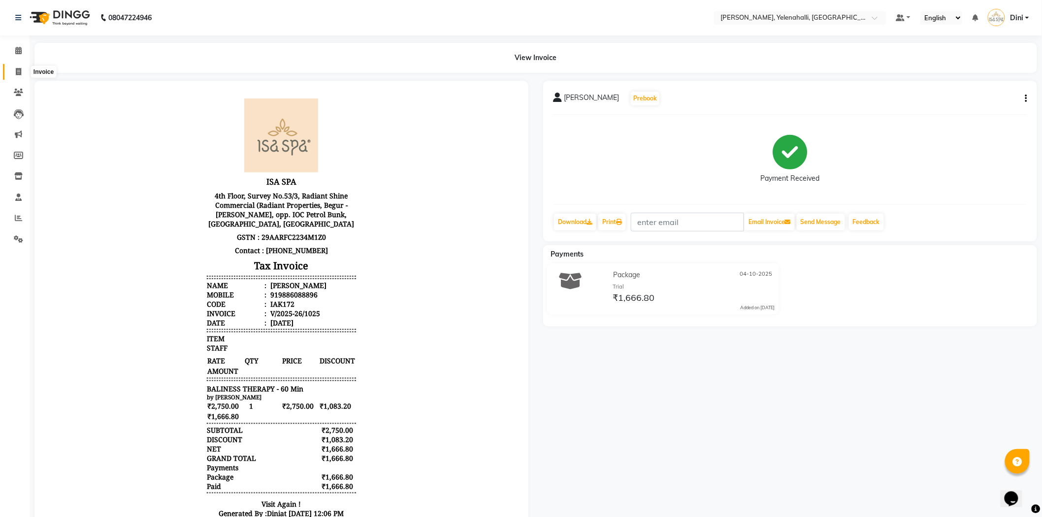
click at [21, 70] on icon at bounding box center [18, 71] width 5 height 7
select select "service"
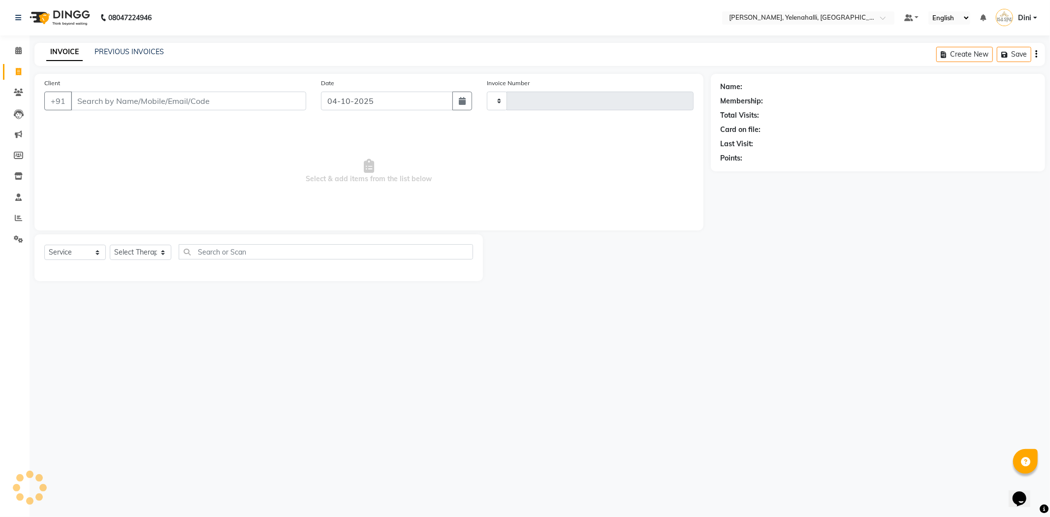
type input "1026"
select select "6121"
click at [110, 49] on link "PREVIOUS INVOICES" at bounding box center [129, 51] width 69 height 9
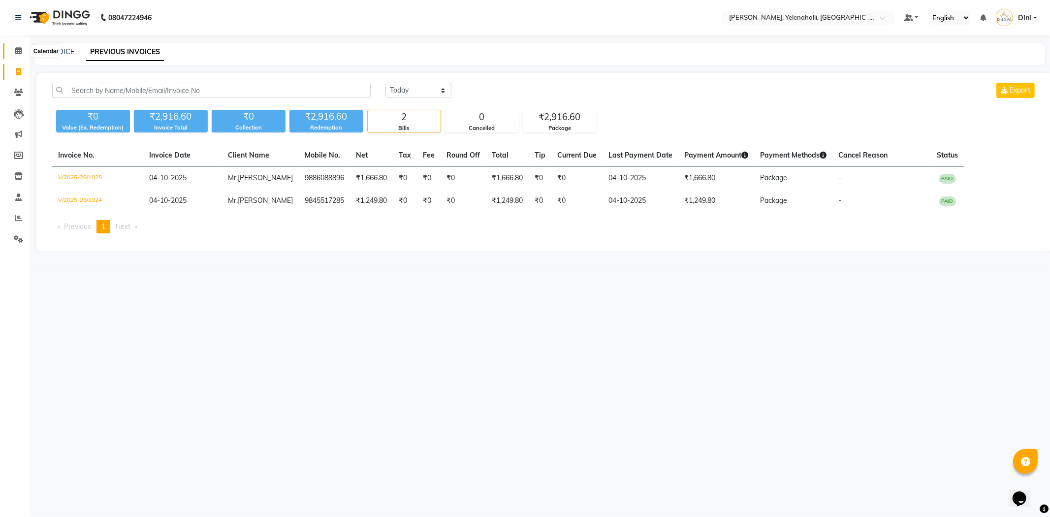
click at [17, 46] on span at bounding box center [18, 50] width 17 height 11
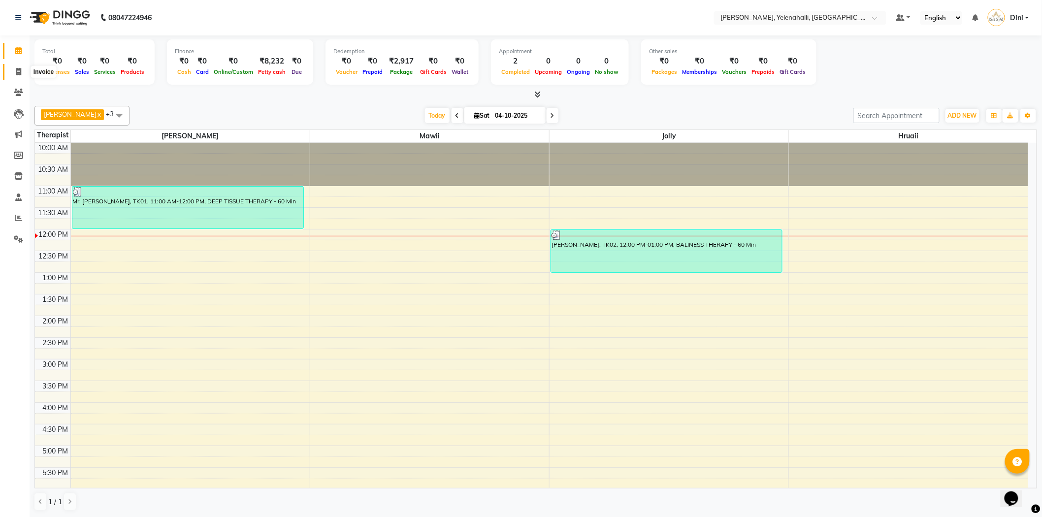
click at [12, 66] on span at bounding box center [18, 71] width 17 height 11
select select "service"
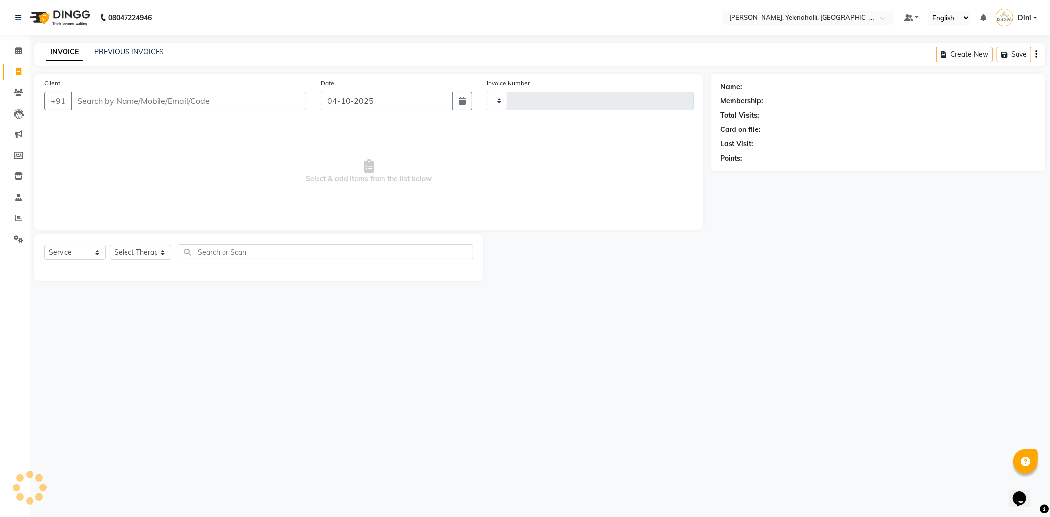
type input "1026"
select select "6121"
click at [18, 49] on icon at bounding box center [18, 50] width 6 height 7
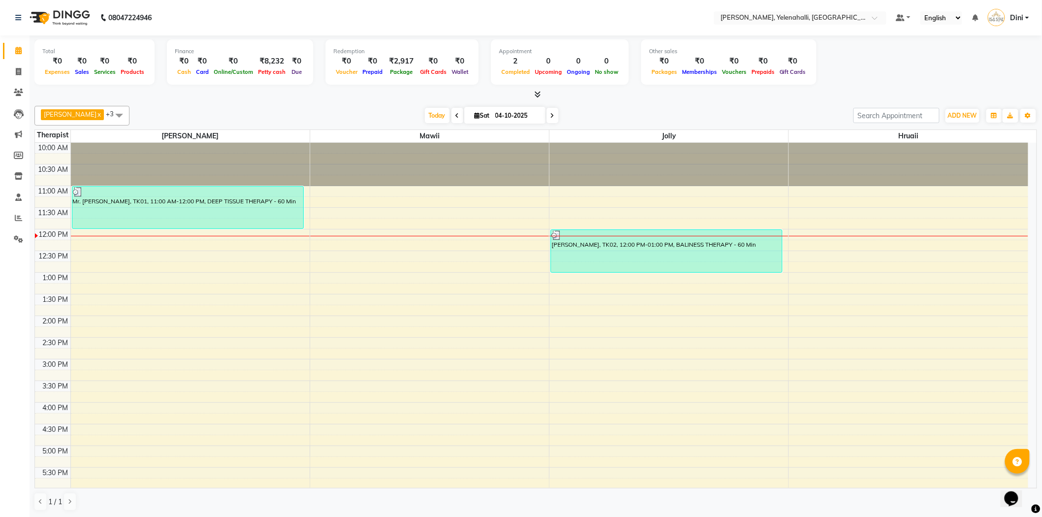
click at [540, 93] on icon at bounding box center [538, 94] width 6 height 7
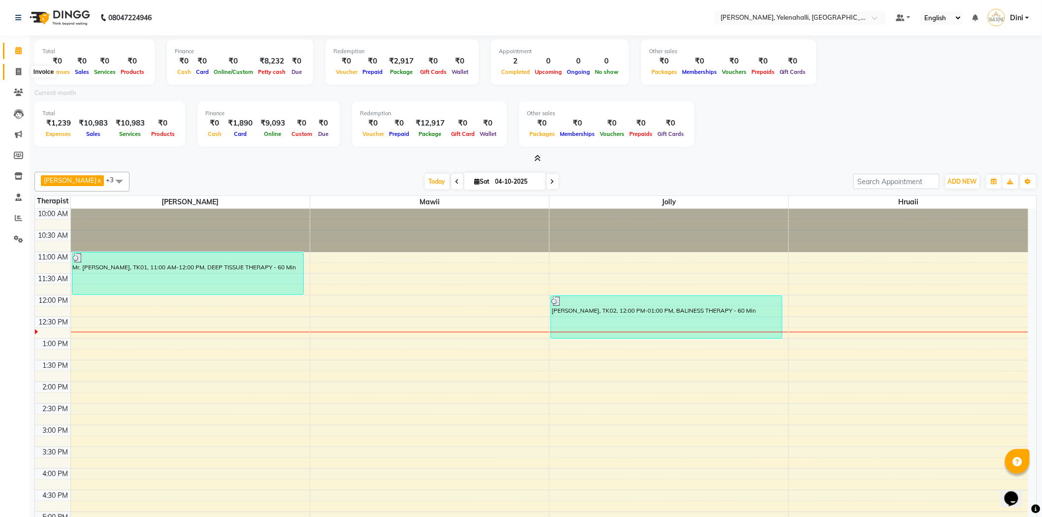
click at [13, 69] on span at bounding box center [18, 71] width 17 height 11
select select "service"
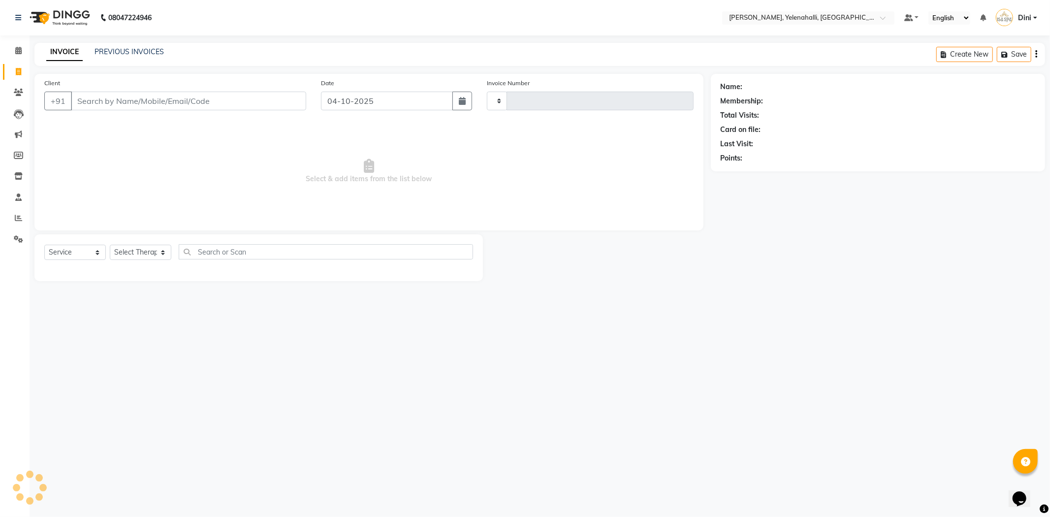
type input "1026"
select select "6121"
click at [17, 12] on link at bounding box center [20, 18] width 10 height 28
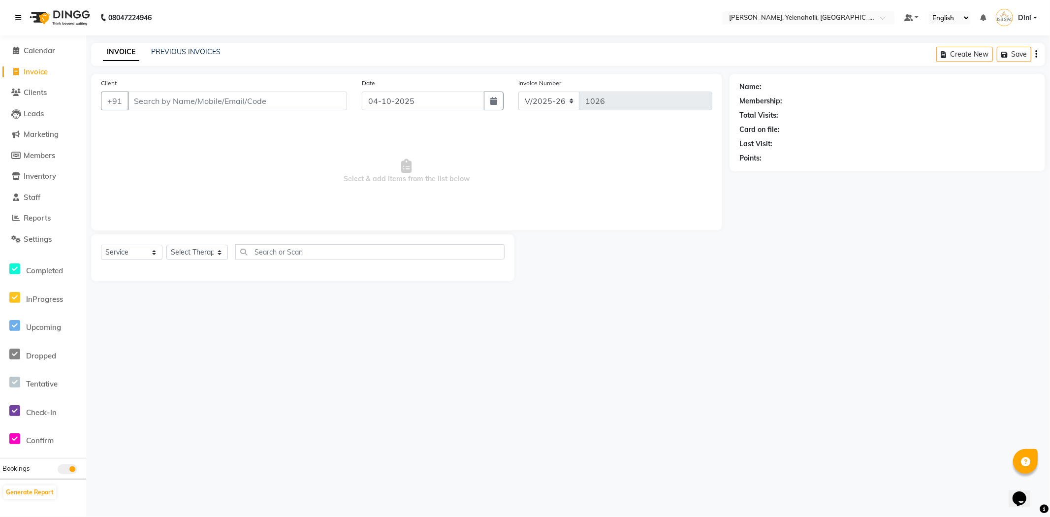
click at [17, 12] on link at bounding box center [20, 18] width 10 height 28
